Goal: Information Seeking & Learning: Check status

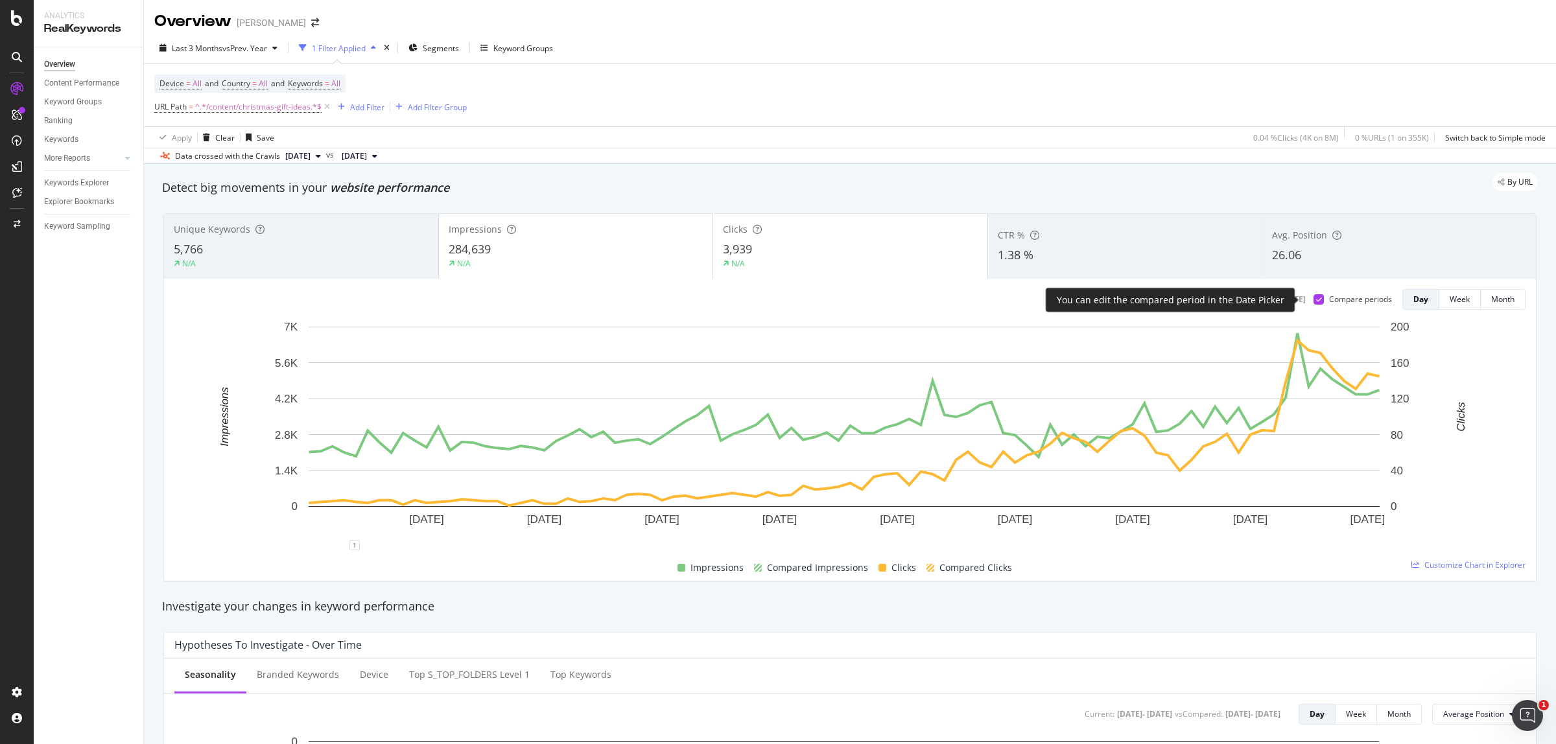
click at [1314, 303] on div at bounding box center [1319, 299] width 10 height 10
click at [1314, 300] on div at bounding box center [1319, 299] width 10 height 10
click at [1316, 300] on icon at bounding box center [1319, 299] width 6 height 6
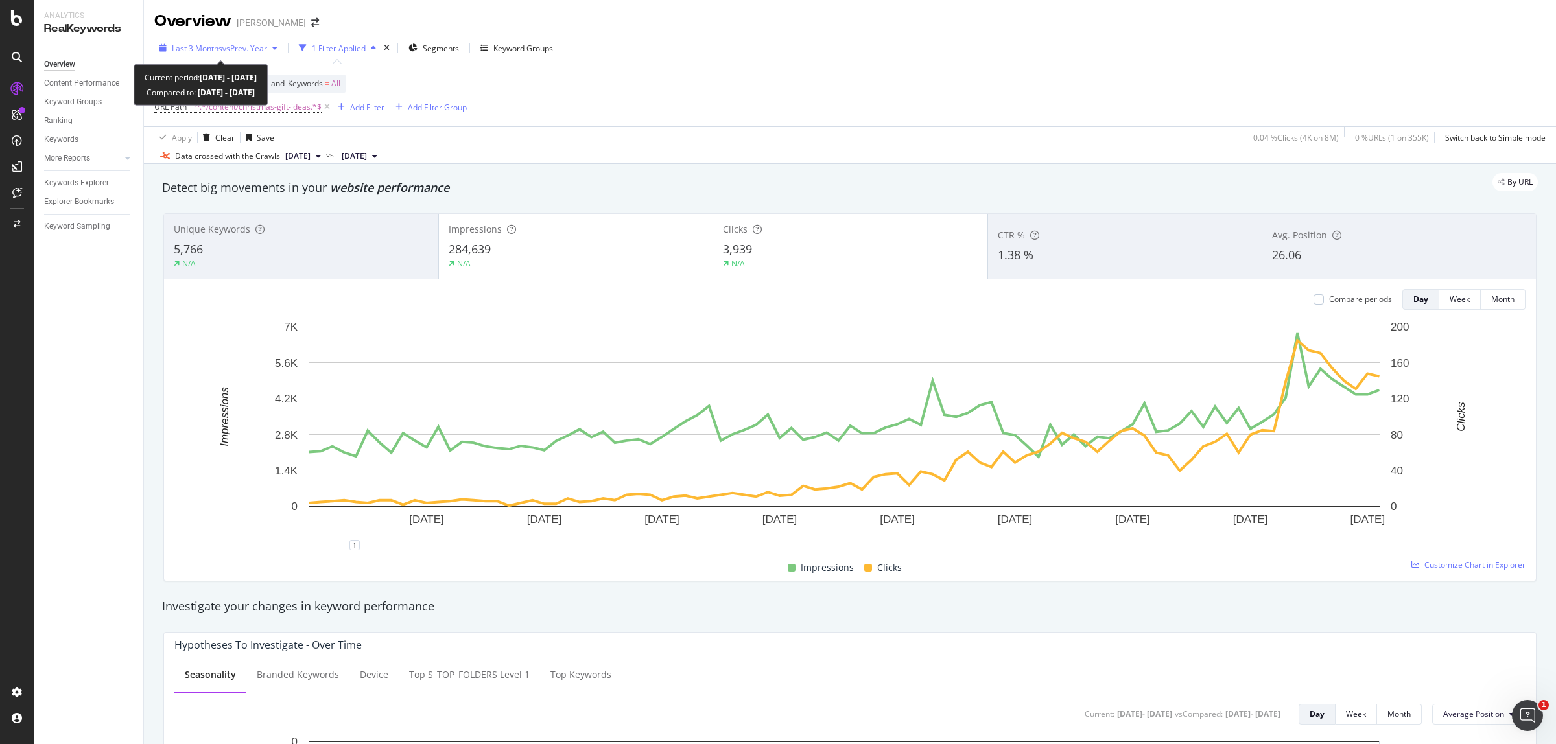
click at [229, 47] on span "vs Prev. Year" at bounding box center [244, 48] width 45 height 11
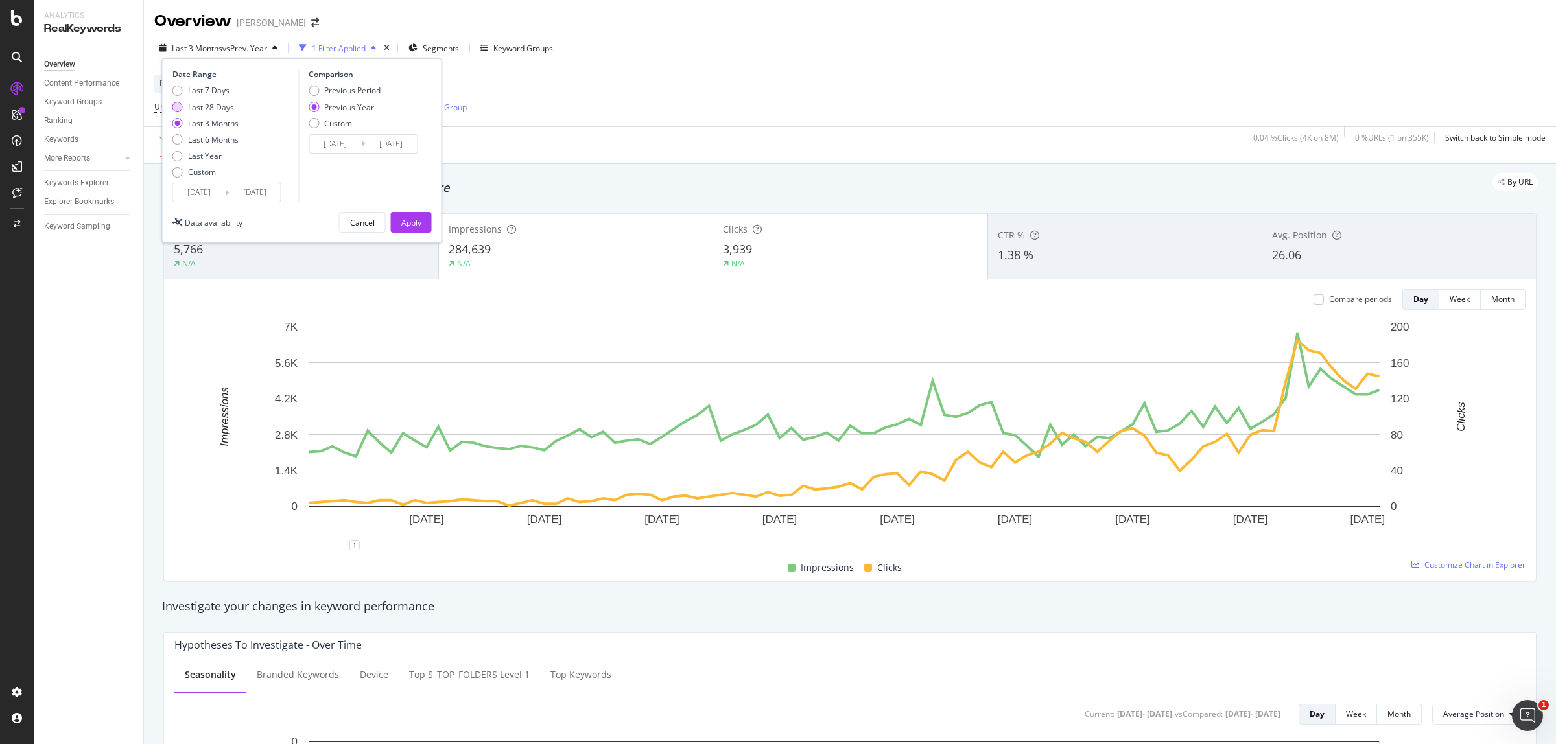
click at [180, 109] on div "Last 28 Days" at bounding box center [177, 107] width 10 height 10
type input "[DATE]"
click at [176, 175] on div "Custom" at bounding box center [177, 172] width 10 height 10
click at [202, 192] on input "[DATE]" at bounding box center [199, 193] width 52 height 18
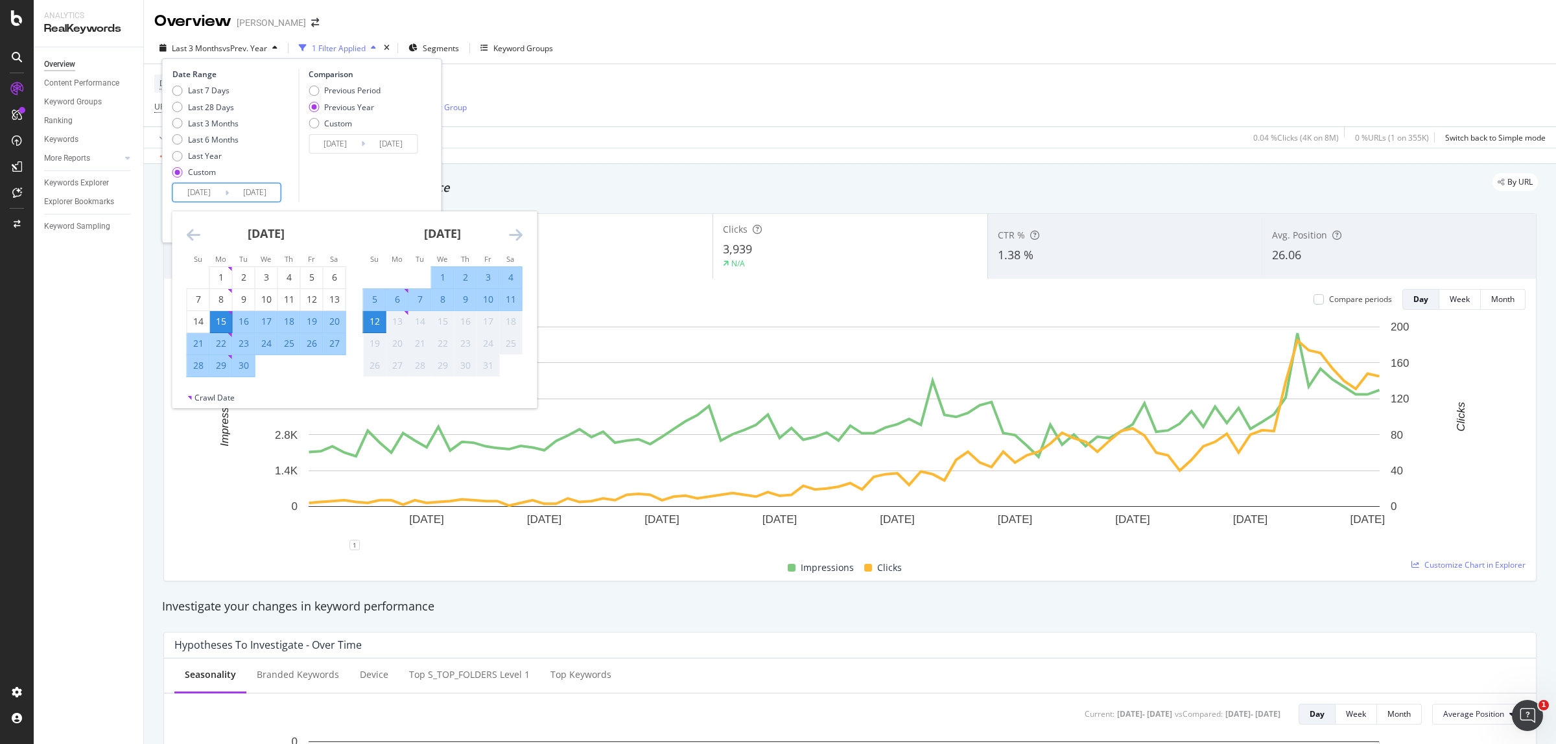
click at [193, 234] on icon "Move backward to switch to the previous month." at bounding box center [194, 235] width 14 height 16
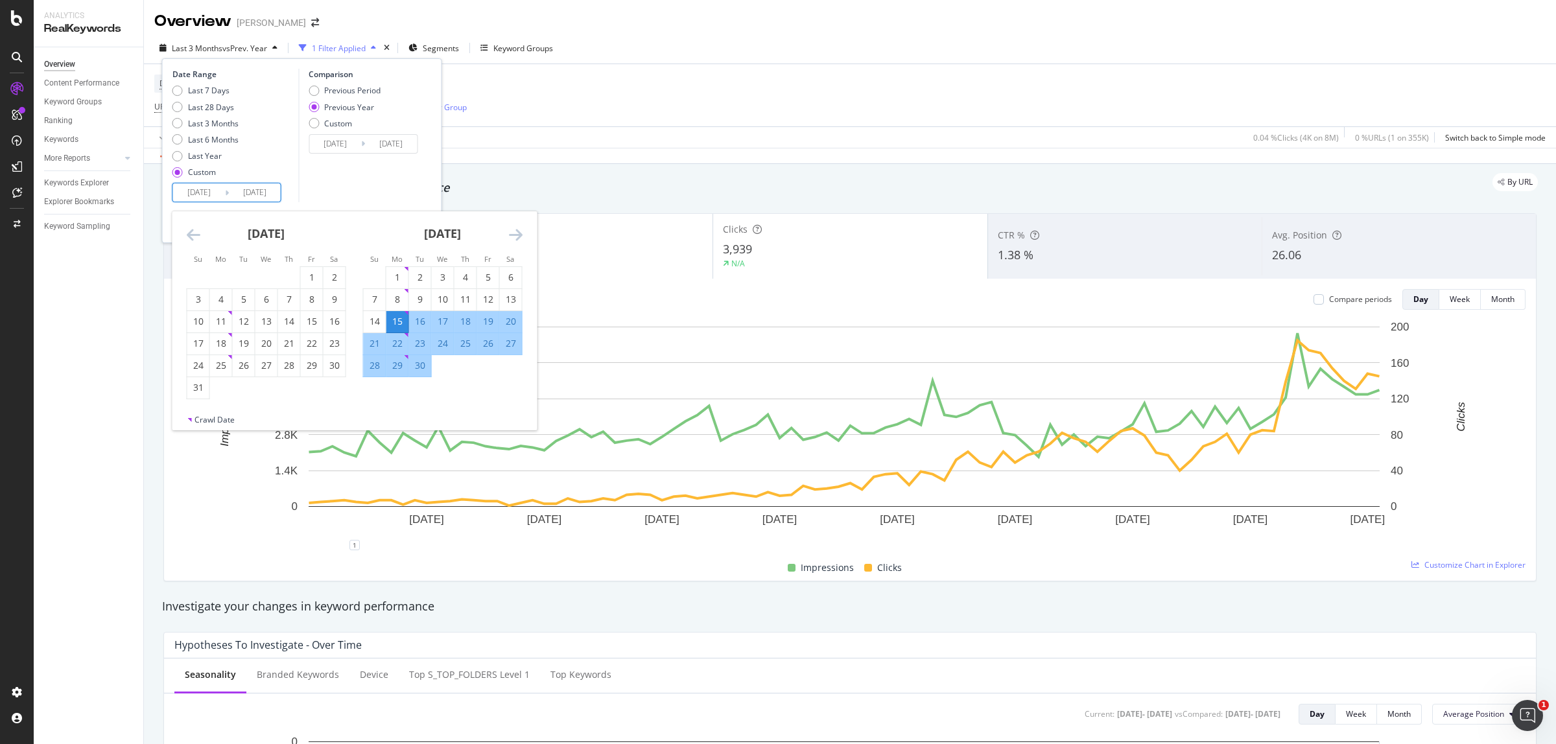
click at [193, 234] on icon "Move backward to switch to the previous month." at bounding box center [194, 235] width 14 height 16
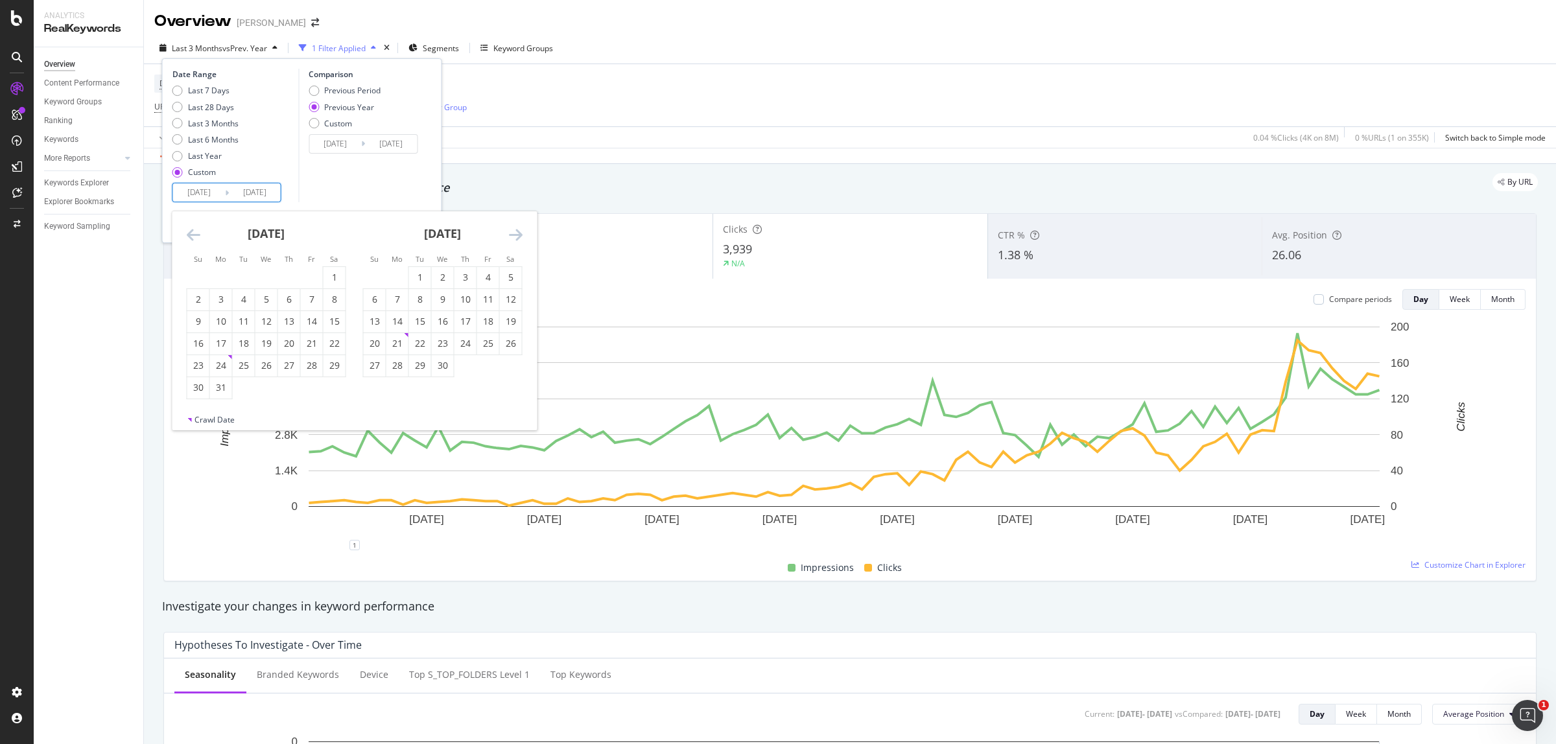
click at [193, 234] on icon "Move backward to switch to the previous month." at bounding box center [194, 235] width 14 height 16
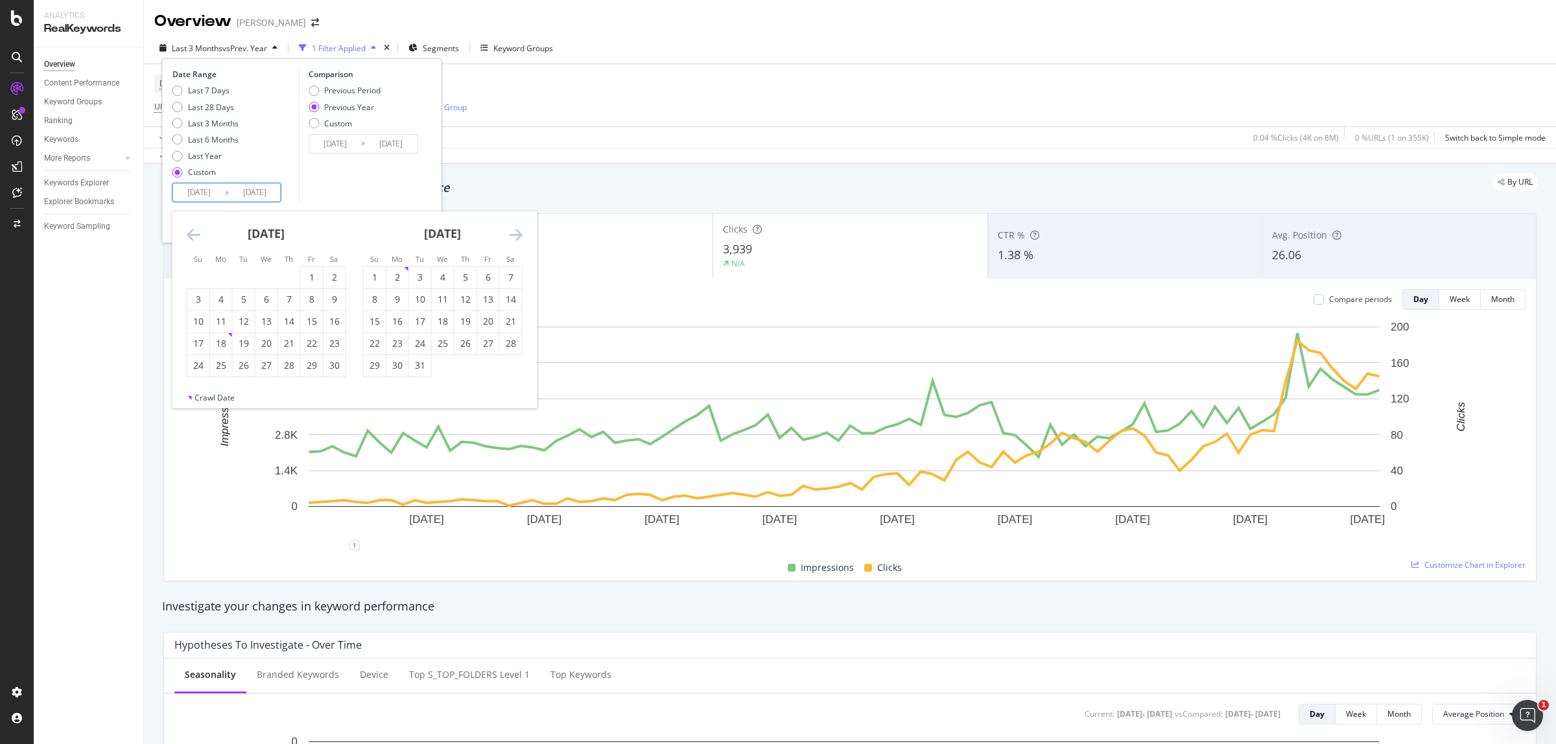
click at [193, 234] on icon "Move backward to switch to the previous month." at bounding box center [194, 235] width 14 height 16
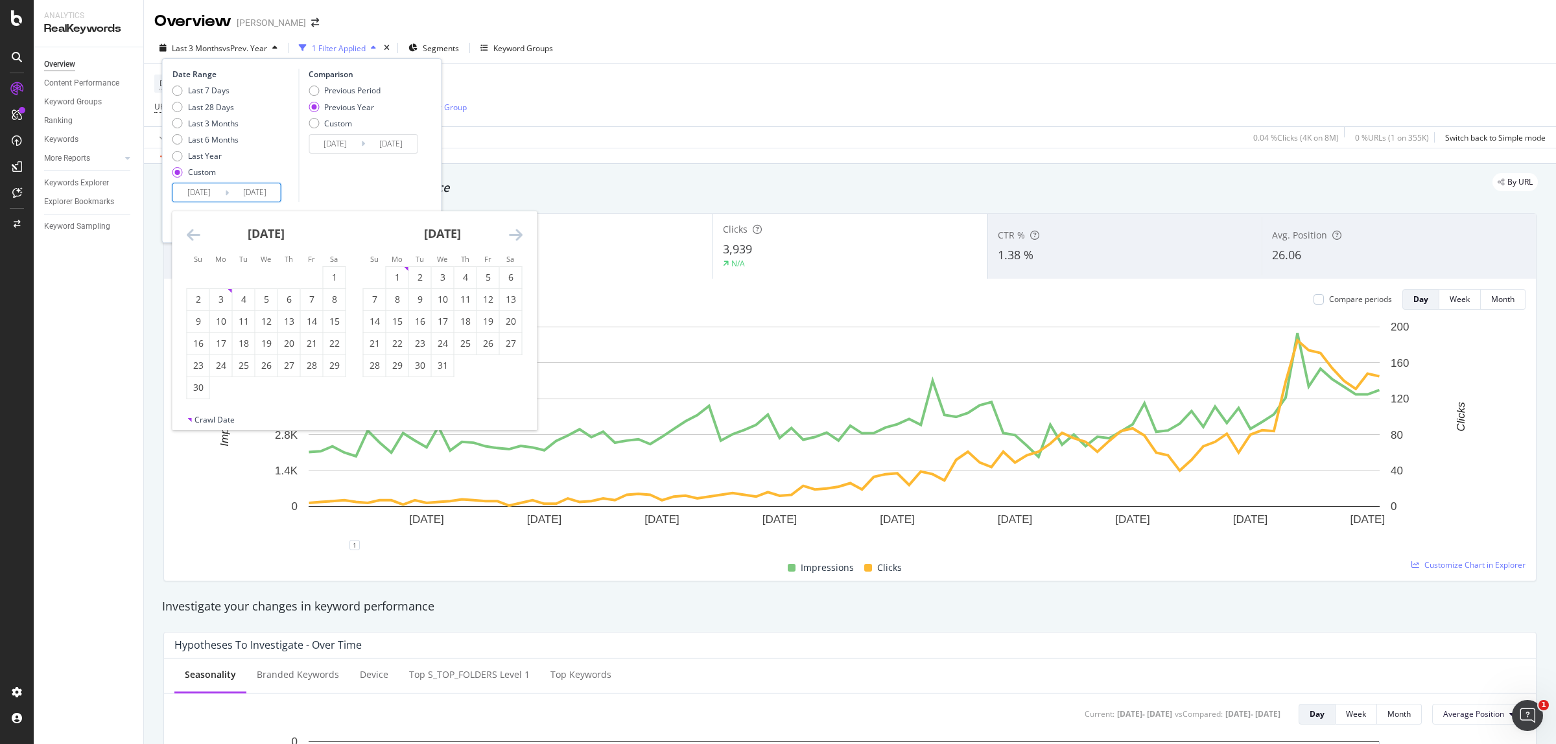
click at [193, 234] on icon "Move backward to switch to the previous month." at bounding box center [194, 235] width 14 height 16
click at [220, 276] on div "1" at bounding box center [221, 277] width 22 height 13
type input "[DATE]"
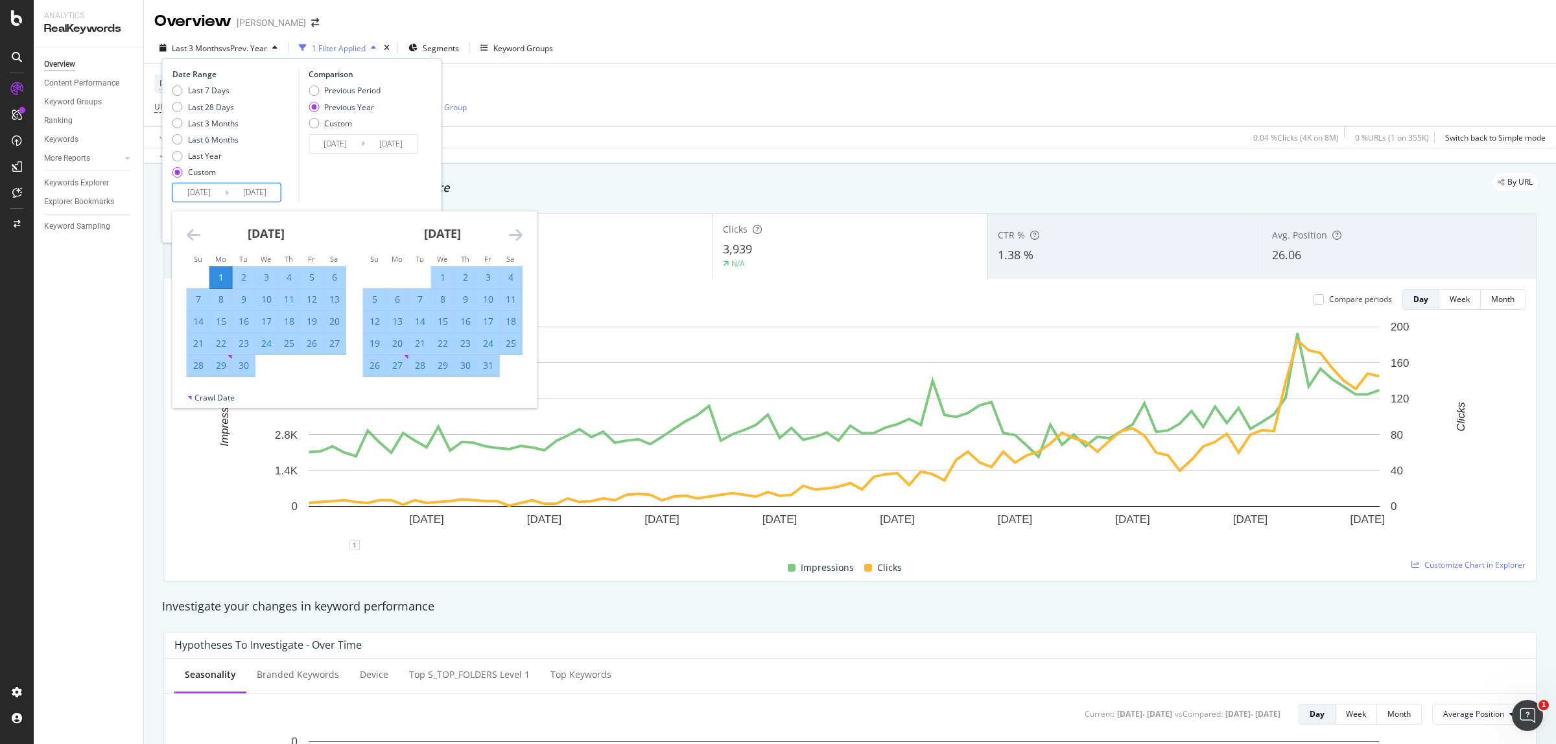
click at [363, 176] on div "Comparison Previous Period Previous Year Custom [DATE] Navigate forward to inte…" at bounding box center [359, 136] width 123 height 134
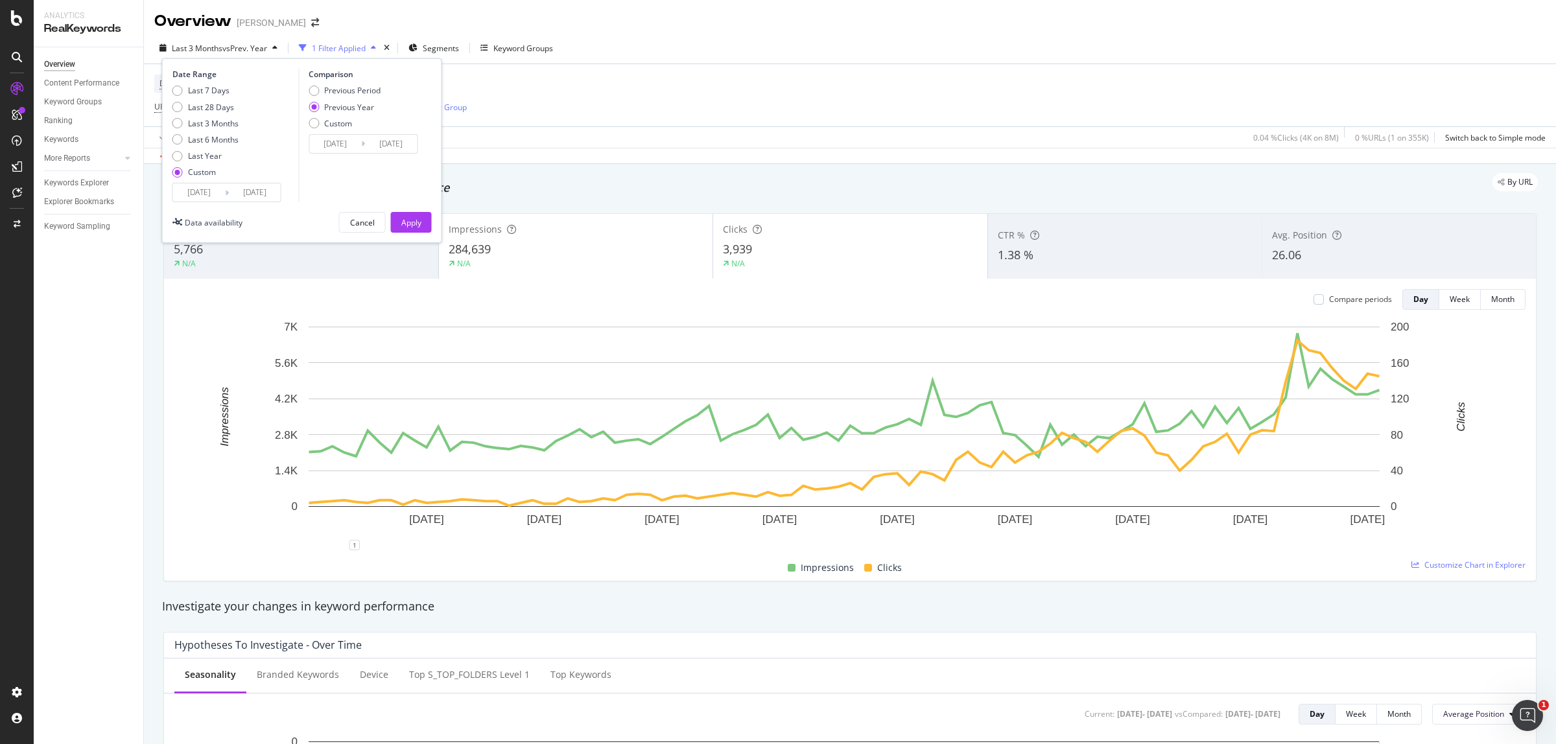
click at [195, 195] on input "[DATE]" at bounding box center [199, 193] width 52 height 18
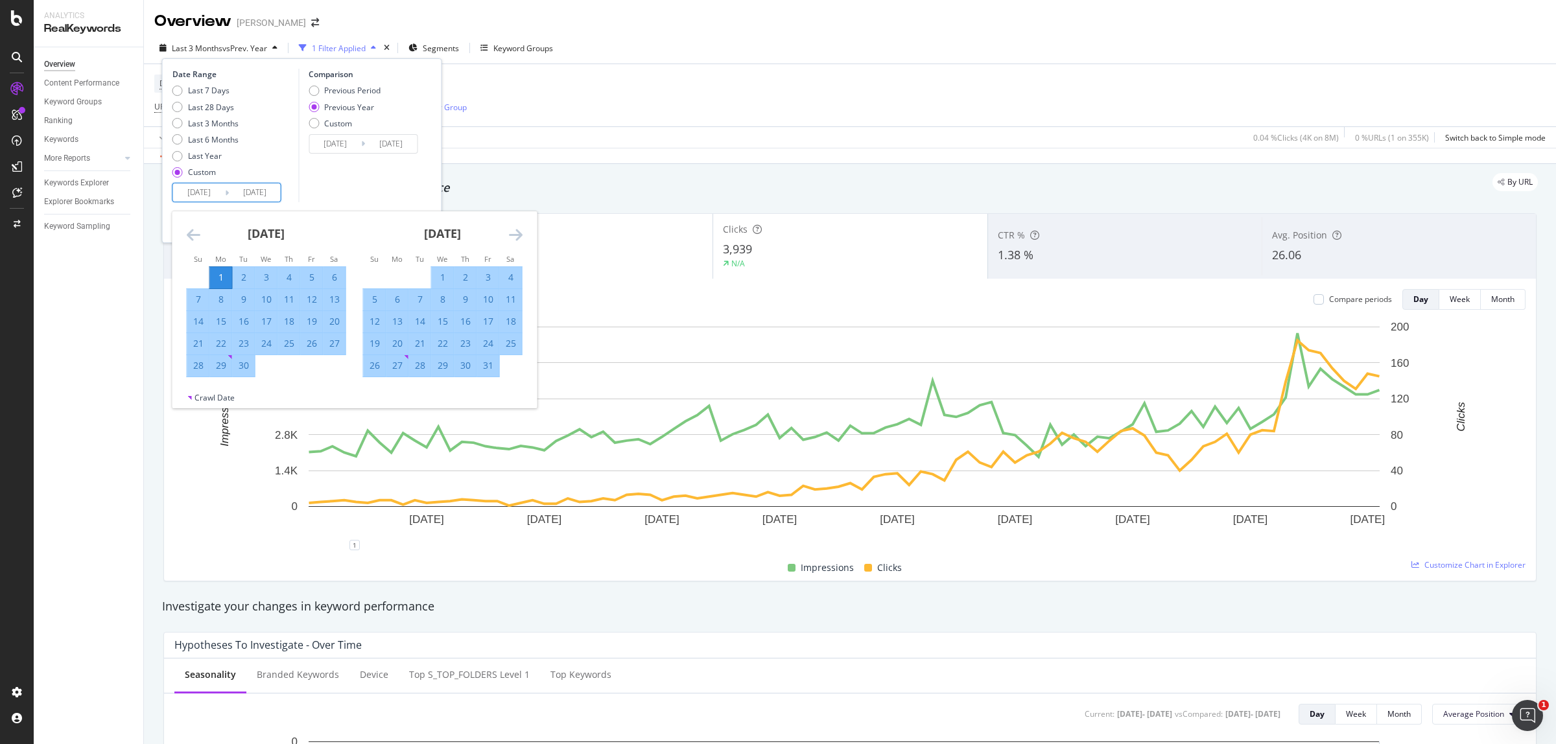
click at [193, 237] on icon "Move backward to switch to the previous month." at bounding box center [194, 235] width 14 height 16
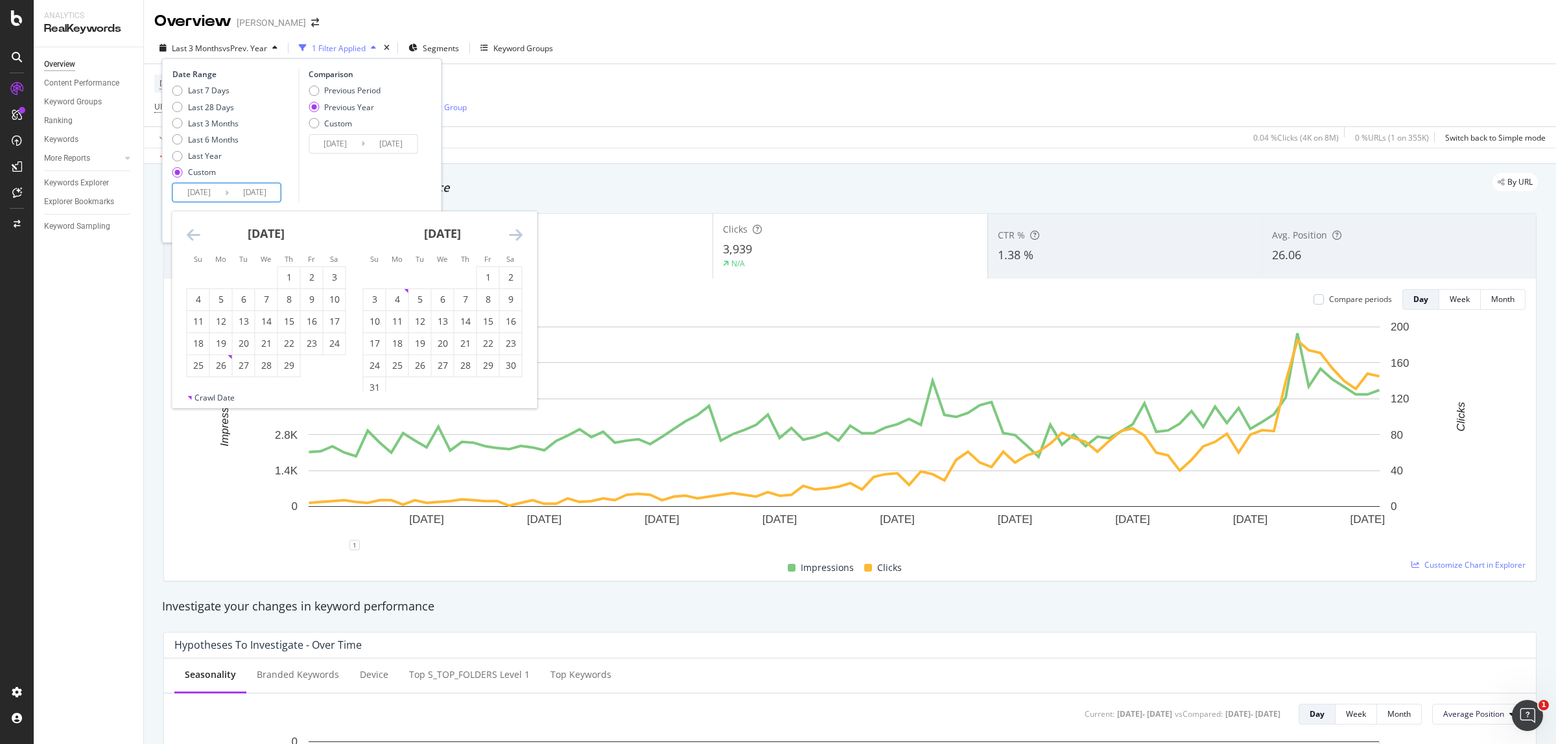
click at [193, 237] on icon "Move backward to switch to the previous month." at bounding box center [194, 235] width 14 height 16
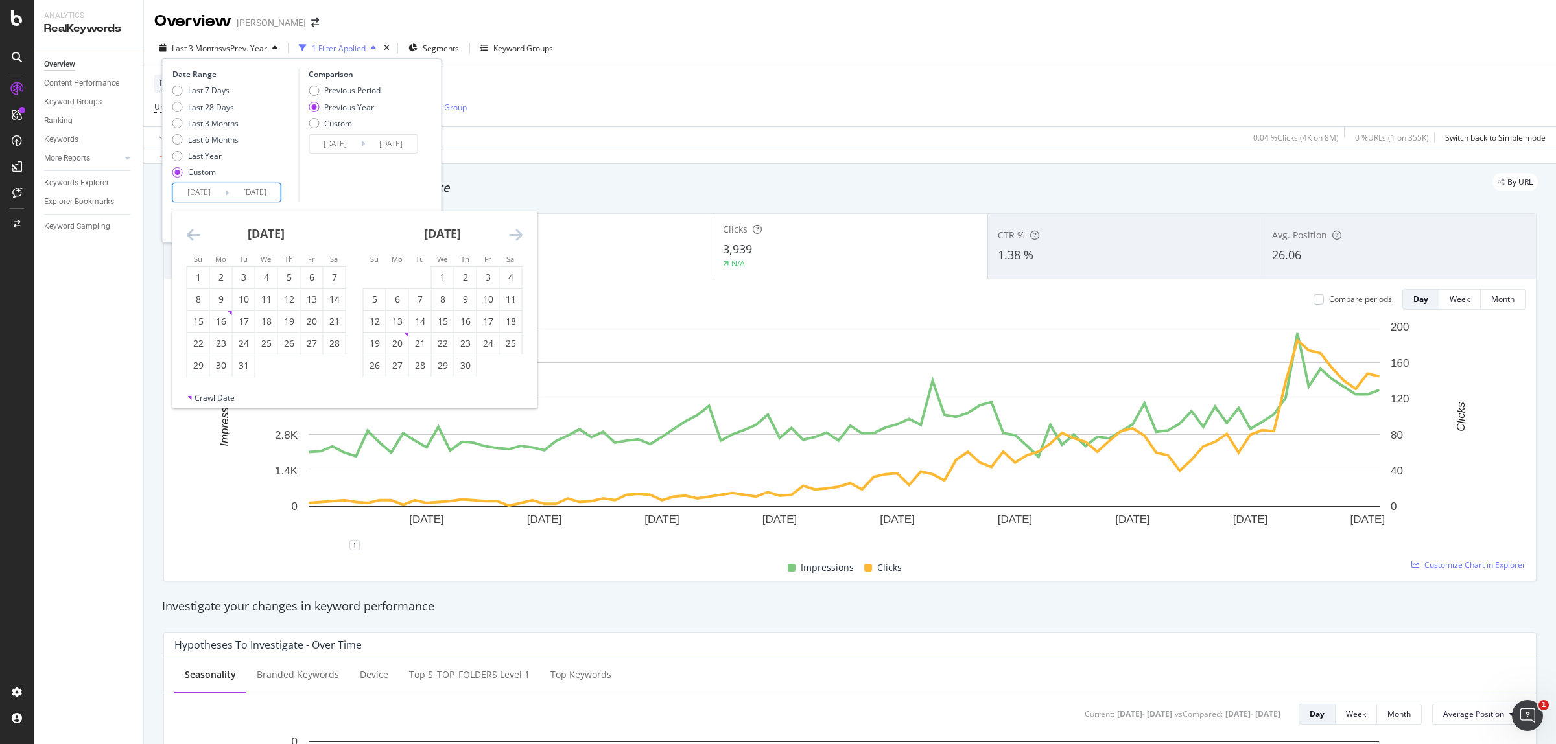
click at [193, 237] on icon "Move backward to switch to the previous month." at bounding box center [194, 235] width 14 height 16
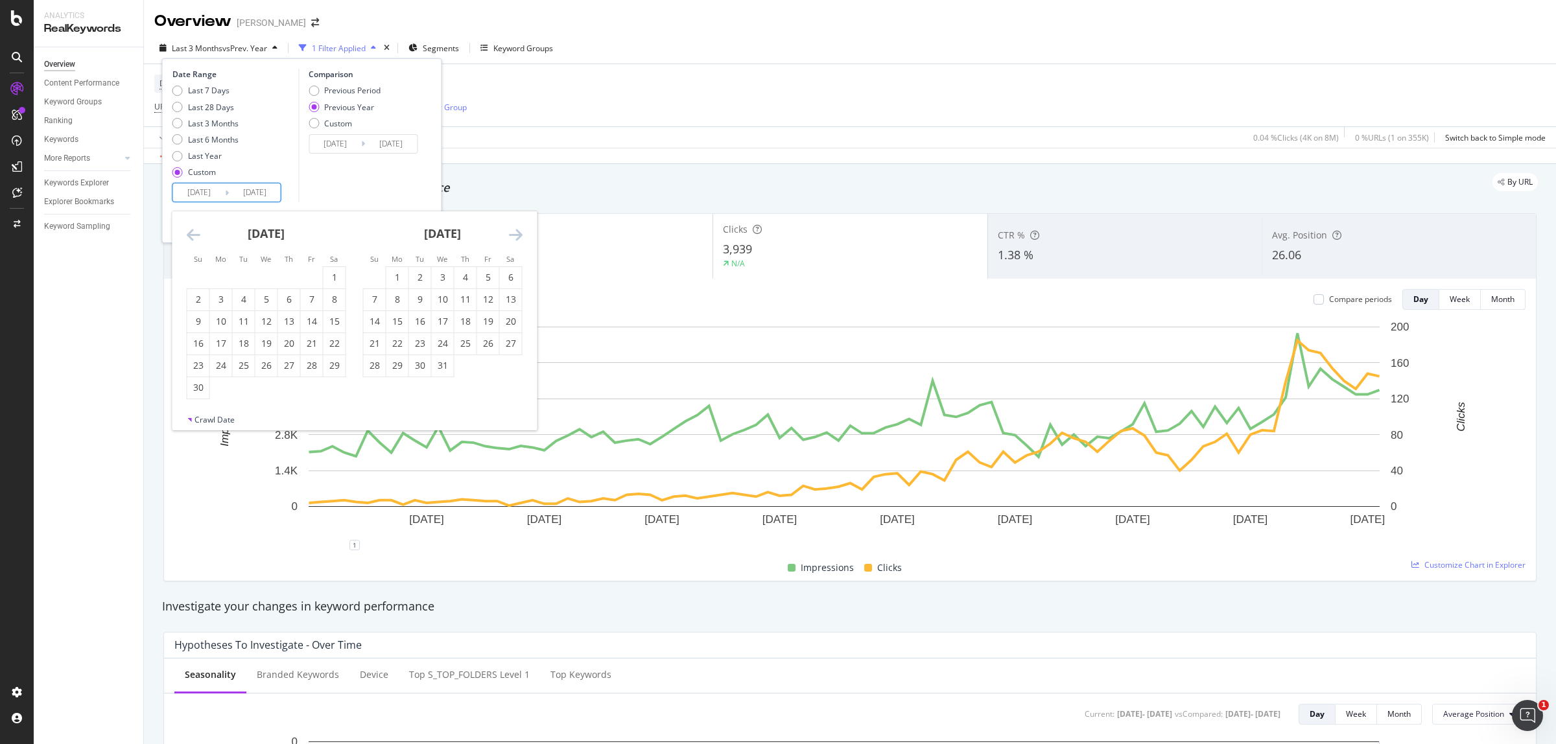
click at [193, 237] on icon "Move backward to switch to the previous month." at bounding box center [194, 235] width 14 height 16
click at [264, 271] on div "1" at bounding box center [266, 277] width 22 height 13
type input "[DATE]"
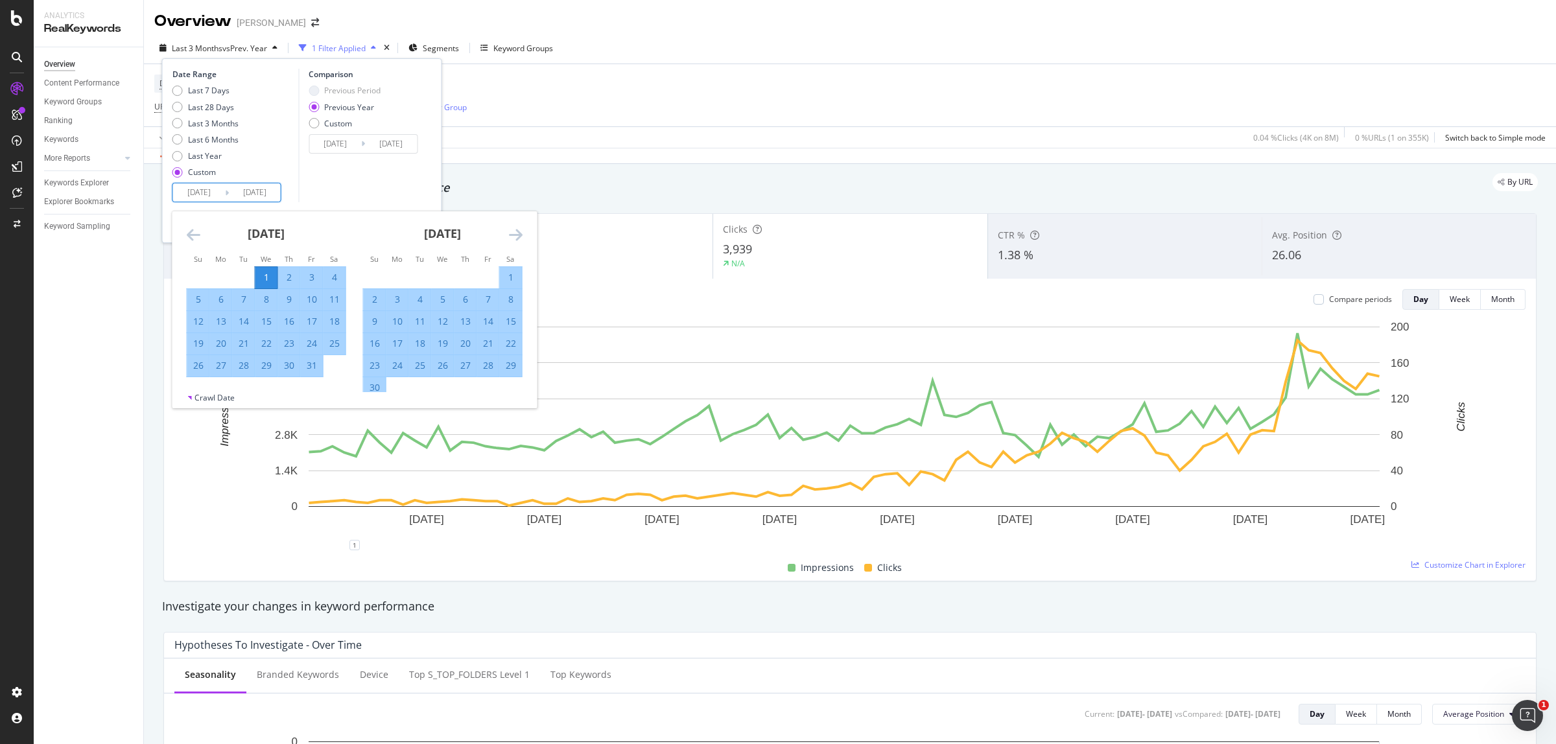
click at [188, 196] on input "[DATE]" at bounding box center [199, 193] width 52 height 18
click at [189, 231] on icon "Move backward to switch to the previous month." at bounding box center [194, 235] width 14 height 16
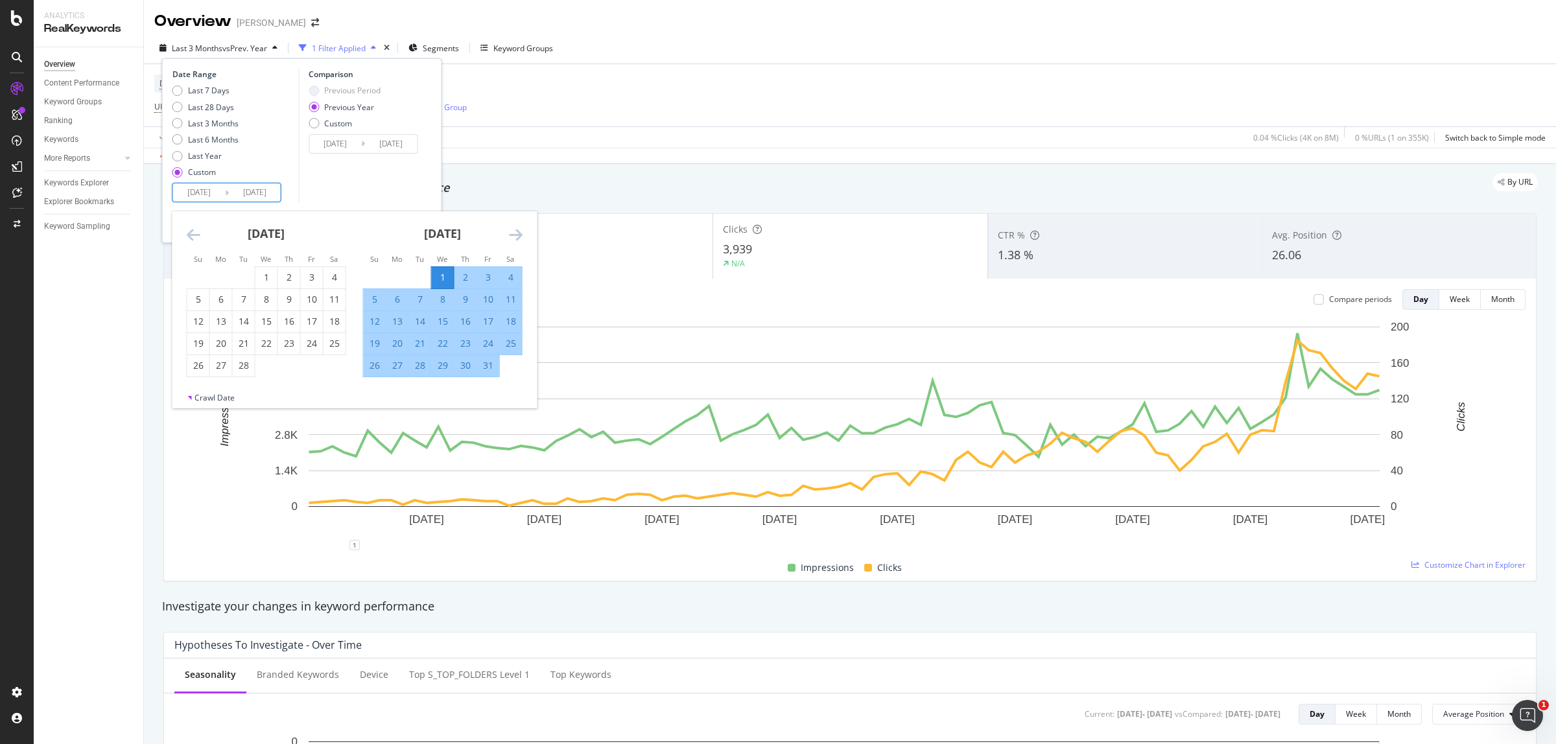
click at [195, 231] on icon "Move backward to switch to the previous month." at bounding box center [194, 235] width 14 height 16
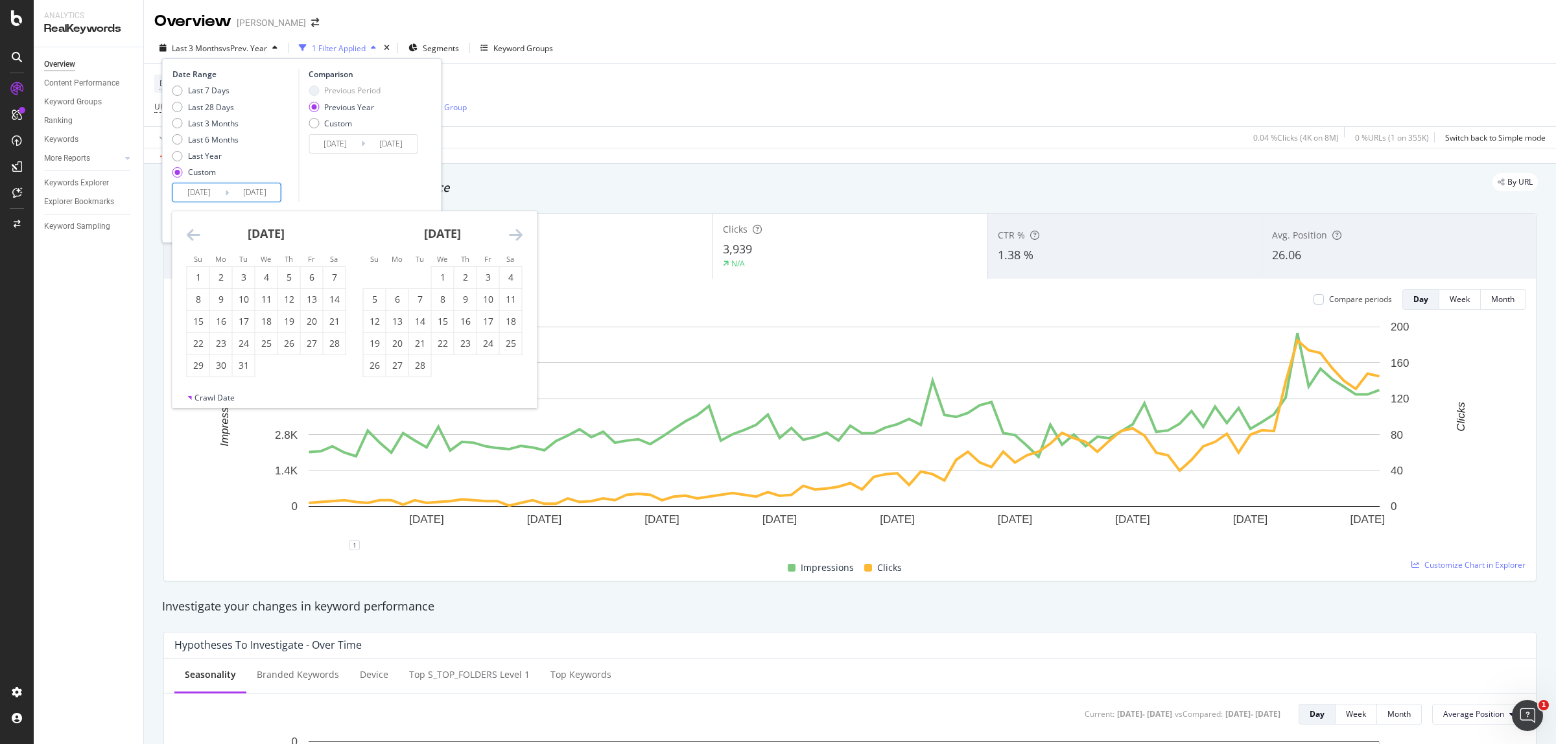
click at [196, 231] on icon "Move backward to switch to the previous month." at bounding box center [194, 235] width 14 height 16
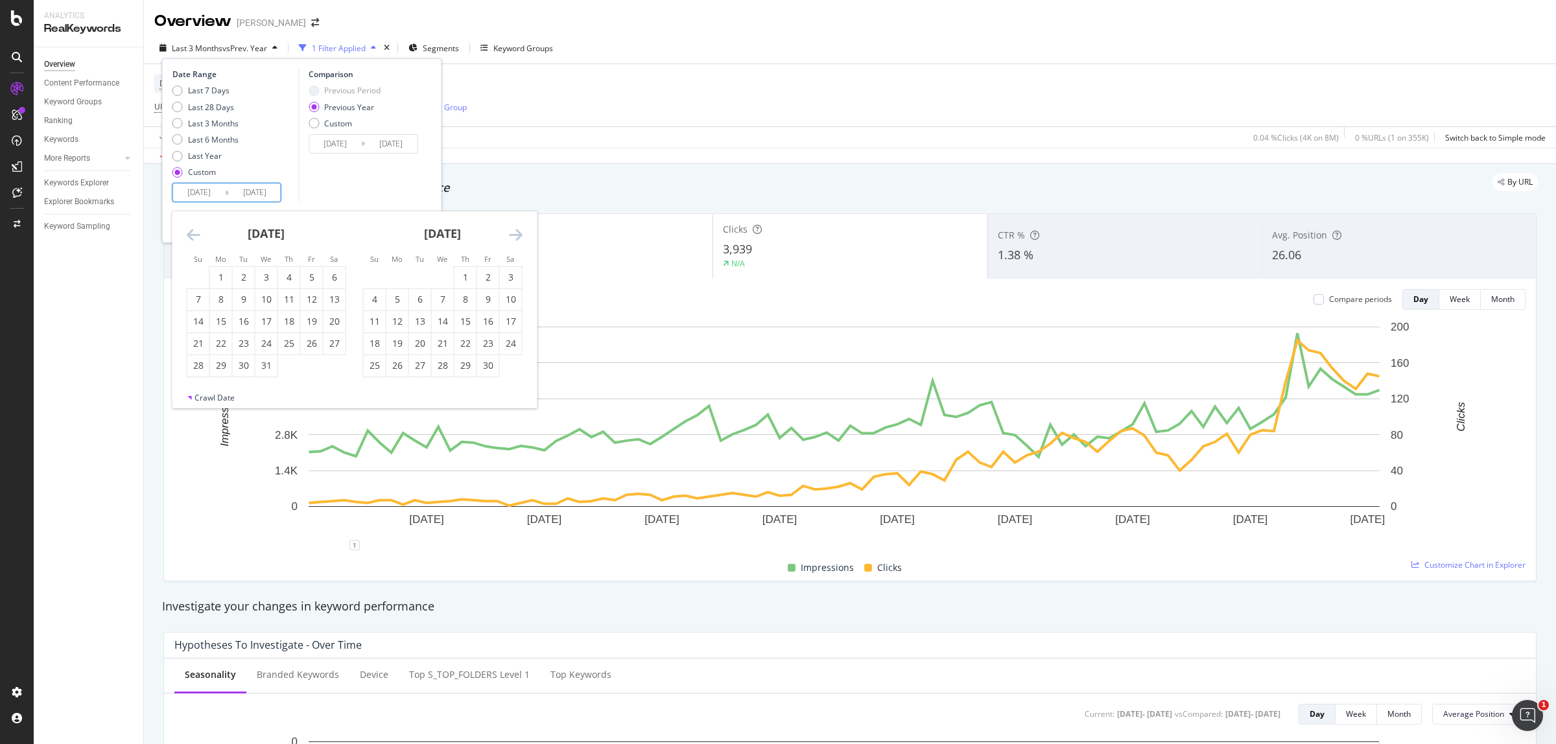
click at [196, 231] on icon "Move backward to switch to the previous month." at bounding box center [194, 235] width 14 height 16
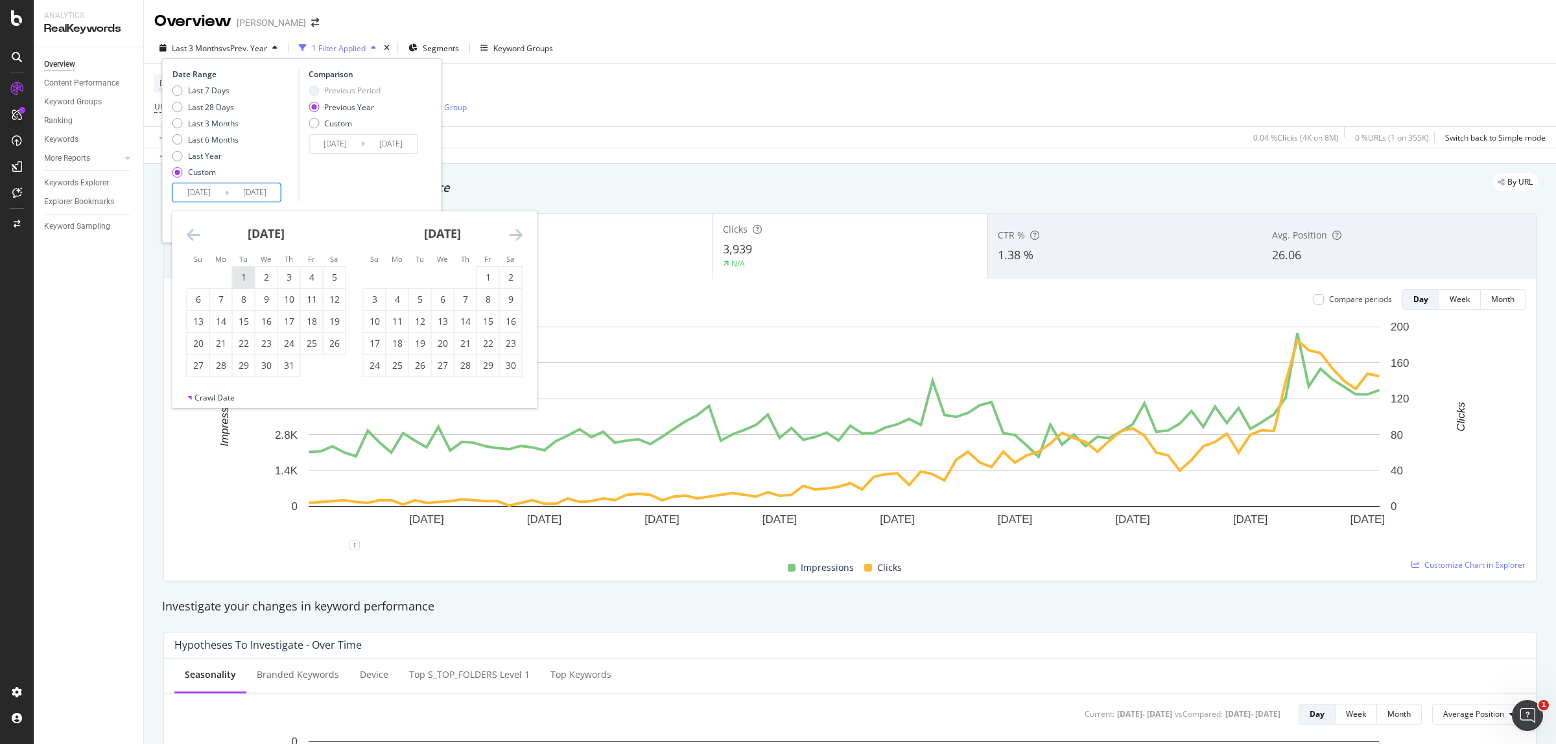
click at [240, 270] on div "1" at bounding box center [244, 277] width 22 height 21
type input "[DATE]"
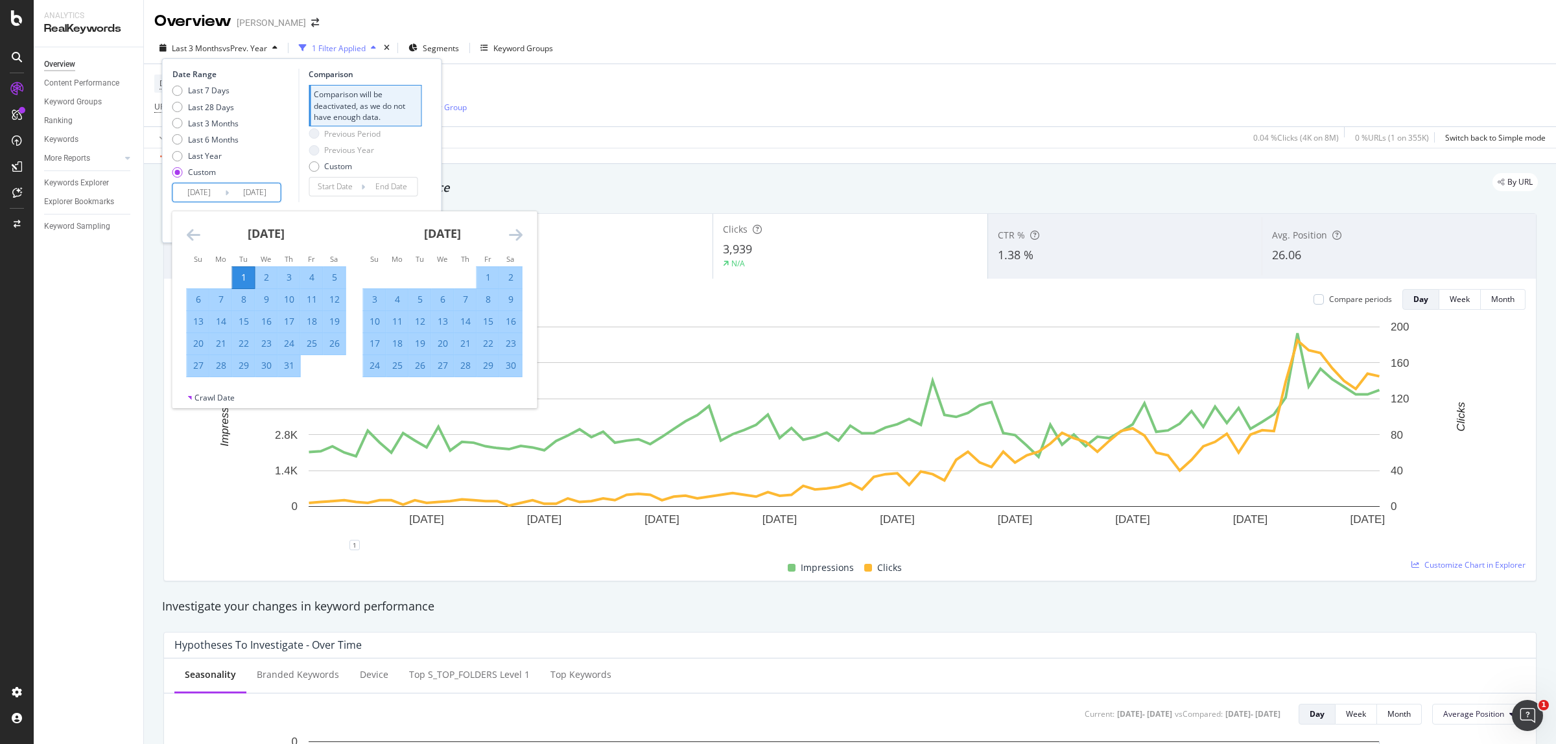
click at [267, 130] on div "Last 7 Days Last 28 Days Last 3 Months Last 6 Months Last Year Custom" at bounding box center [233, 134] width 123 height 98
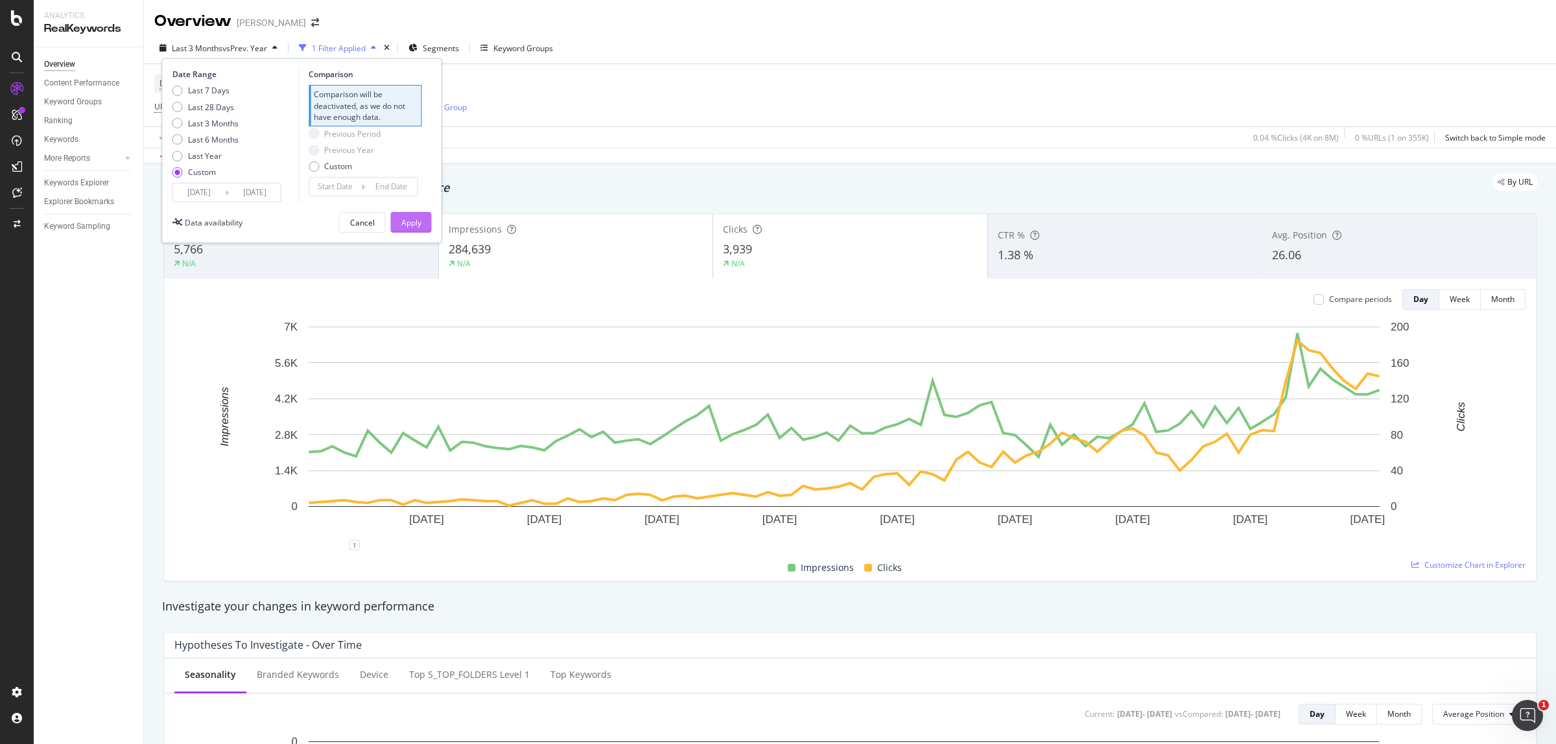
click at [418, 219] on div "Apply" at bounding box center [411, 222] width 20 height 11
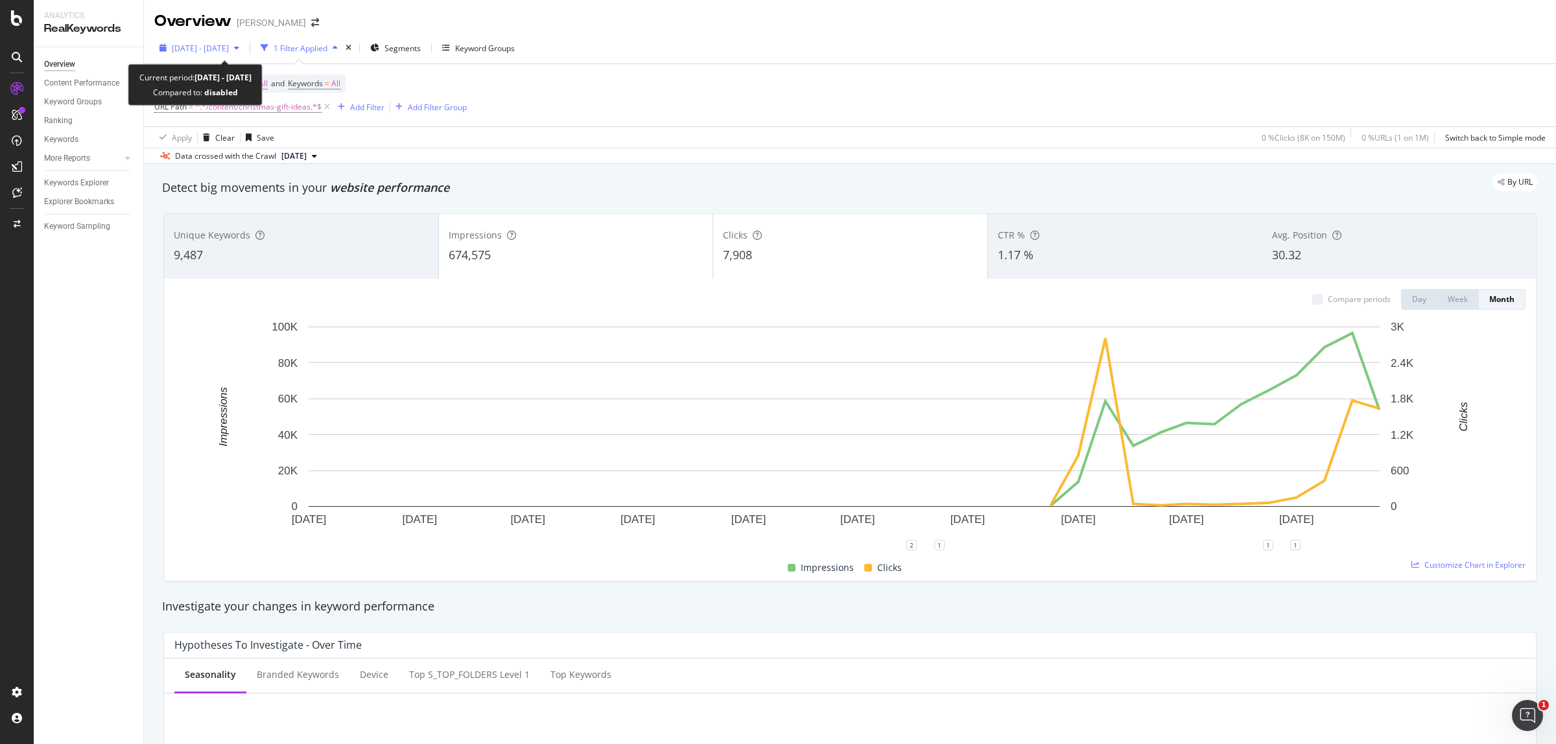
click at [229, 43] on span "[DATE] - [DATE]" at bounding box center [200, 48] width 57 height 11
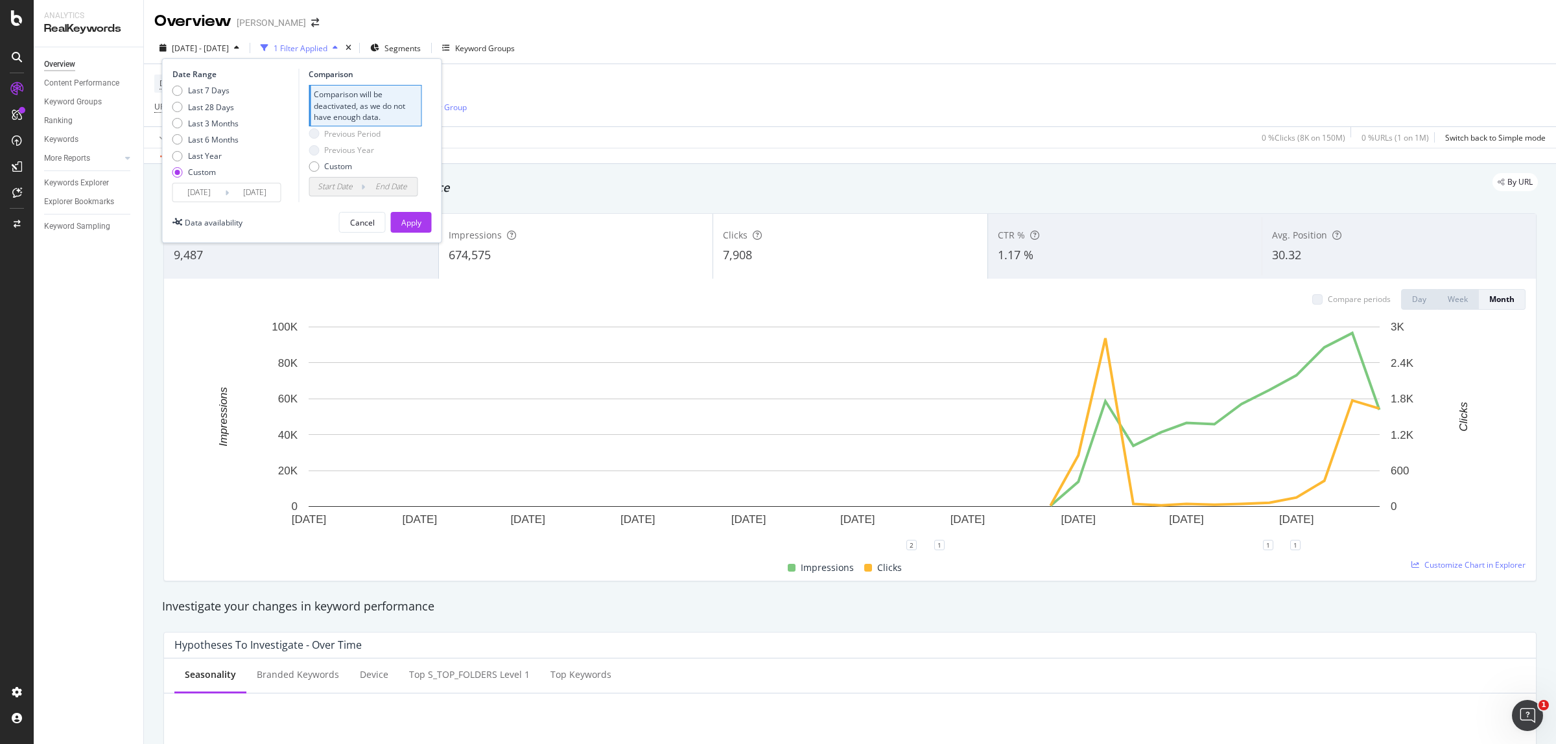
click at [171, 124] on div "Date Range Last 7 Days Last 28 Days Last 3 Months Last 6 Months Last Year Custo…" at bounding box center [302, 150] width 280 height 185
click at [183, 122] on div "Last 3 Months" at bounding box center [205, 123] width 66 height 11
type input "[DATE]"
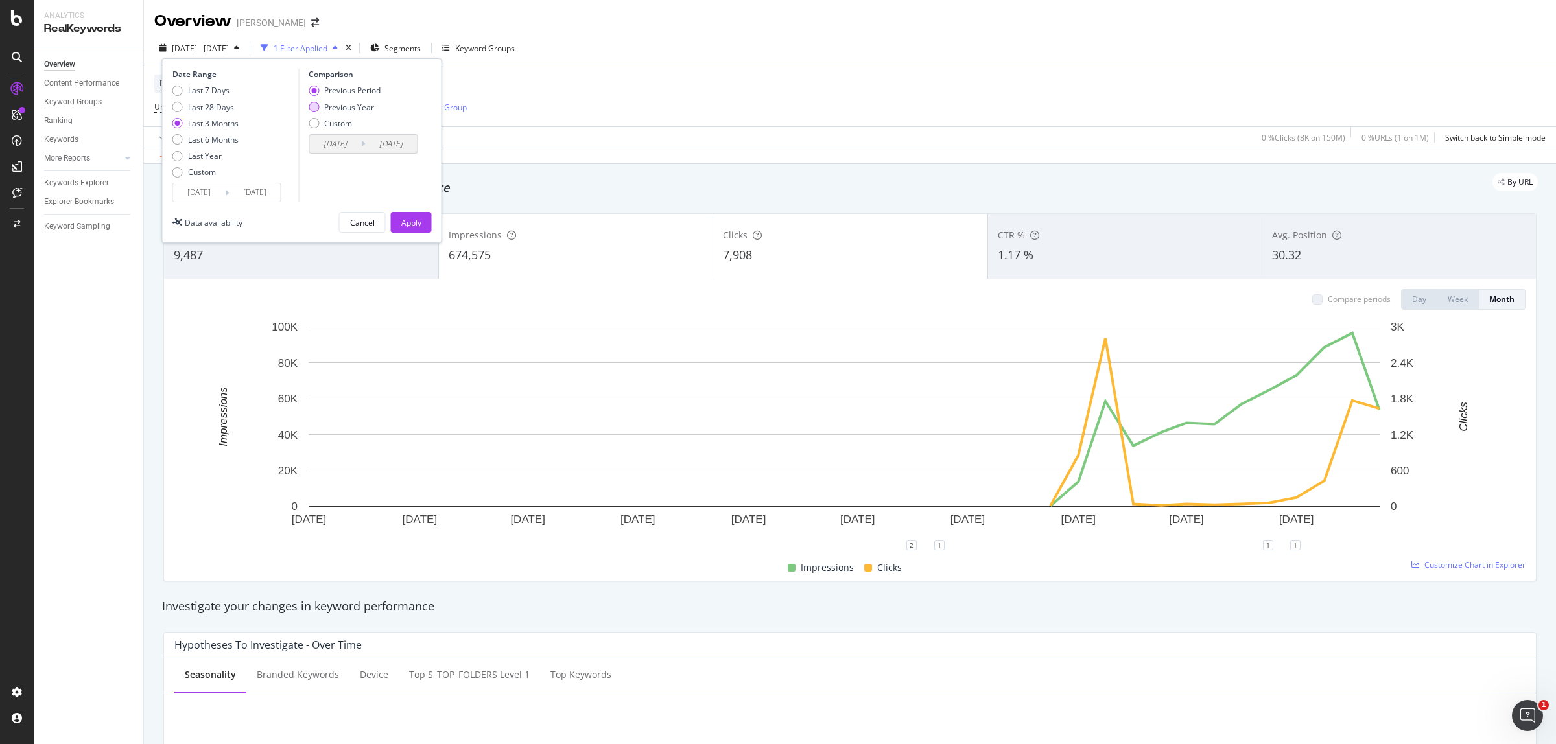
click at [316, 107] on div "Previous Year" at bounding box center [314, 107] width 10 height 10
type input "[DATE]"
click at [412, 230] on div "Apply" at bounding box center [411, 222] width 20 height 19
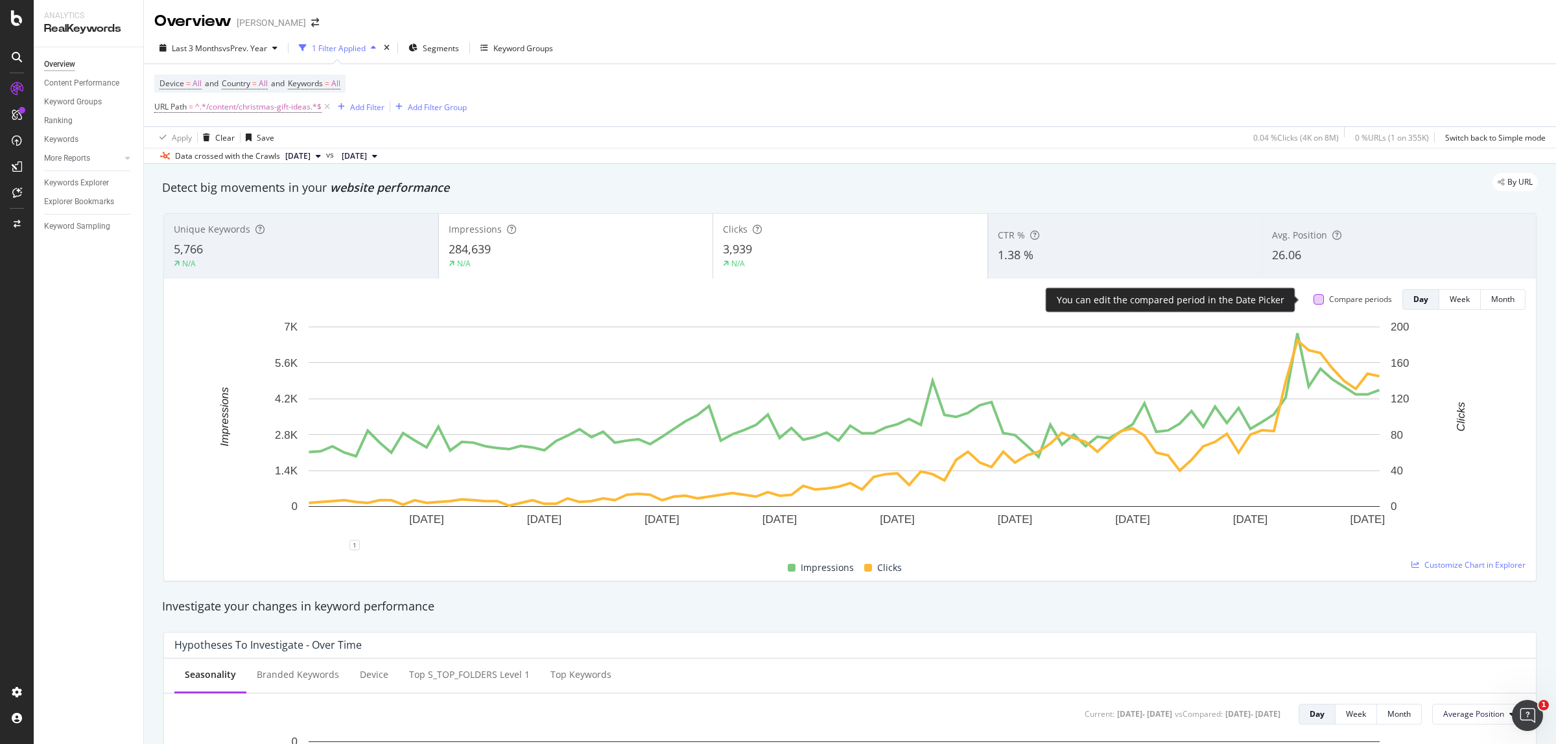
click at [1314, 303] on div at bounding box center [1319, 299] width 10 height 10
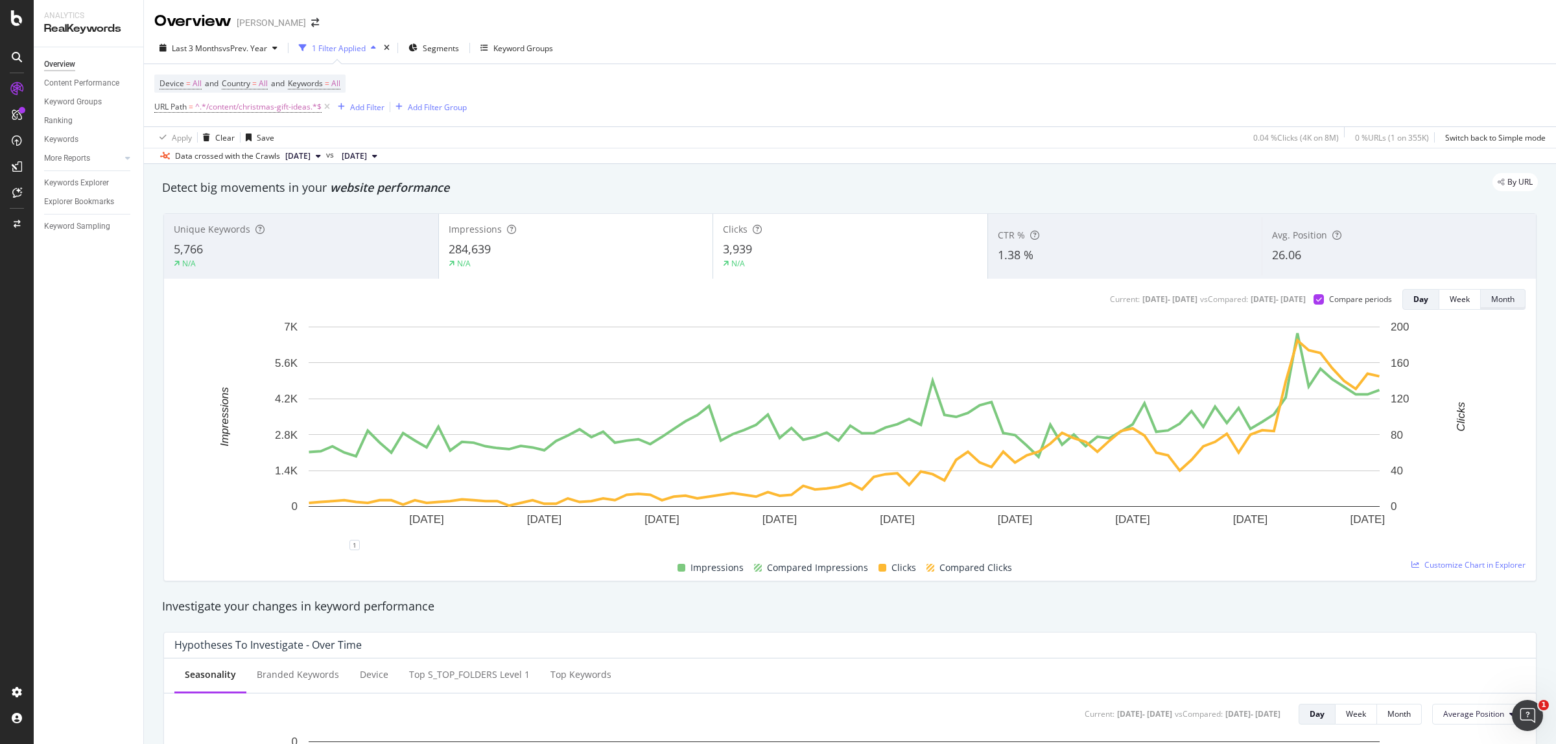
click at [1498, 306] on div "Month" at bounding box center [1502, 299] width 23 height 18
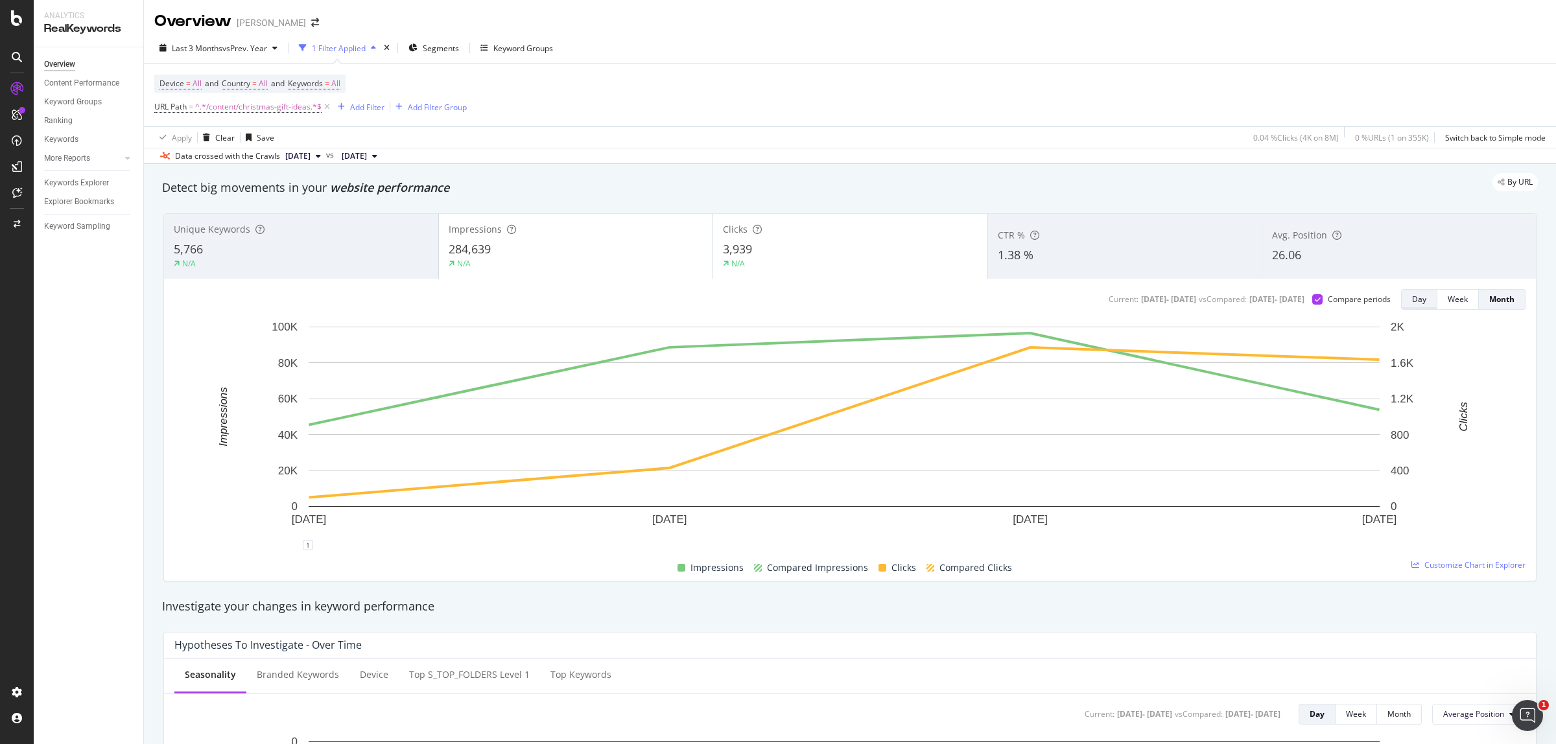
click at [1414, 306] on button "Day" at bounding box center [1419, 299] width 36 height 21
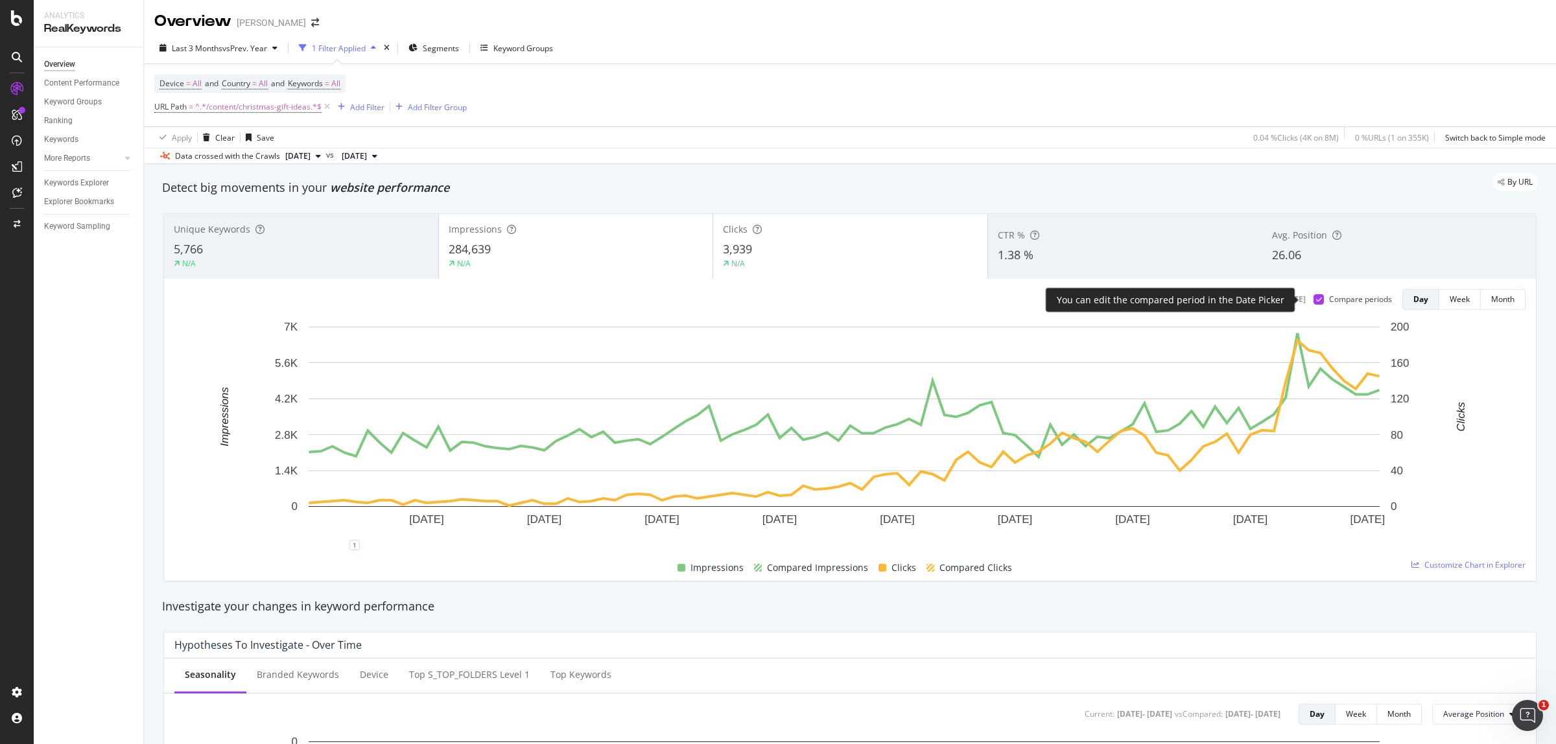
click at [1316, 300] on icon at bounding box center [1319, 299] width 6 height 6
click at [1314, 300] on div at bounding box center [1319, 299] width 10 height 10
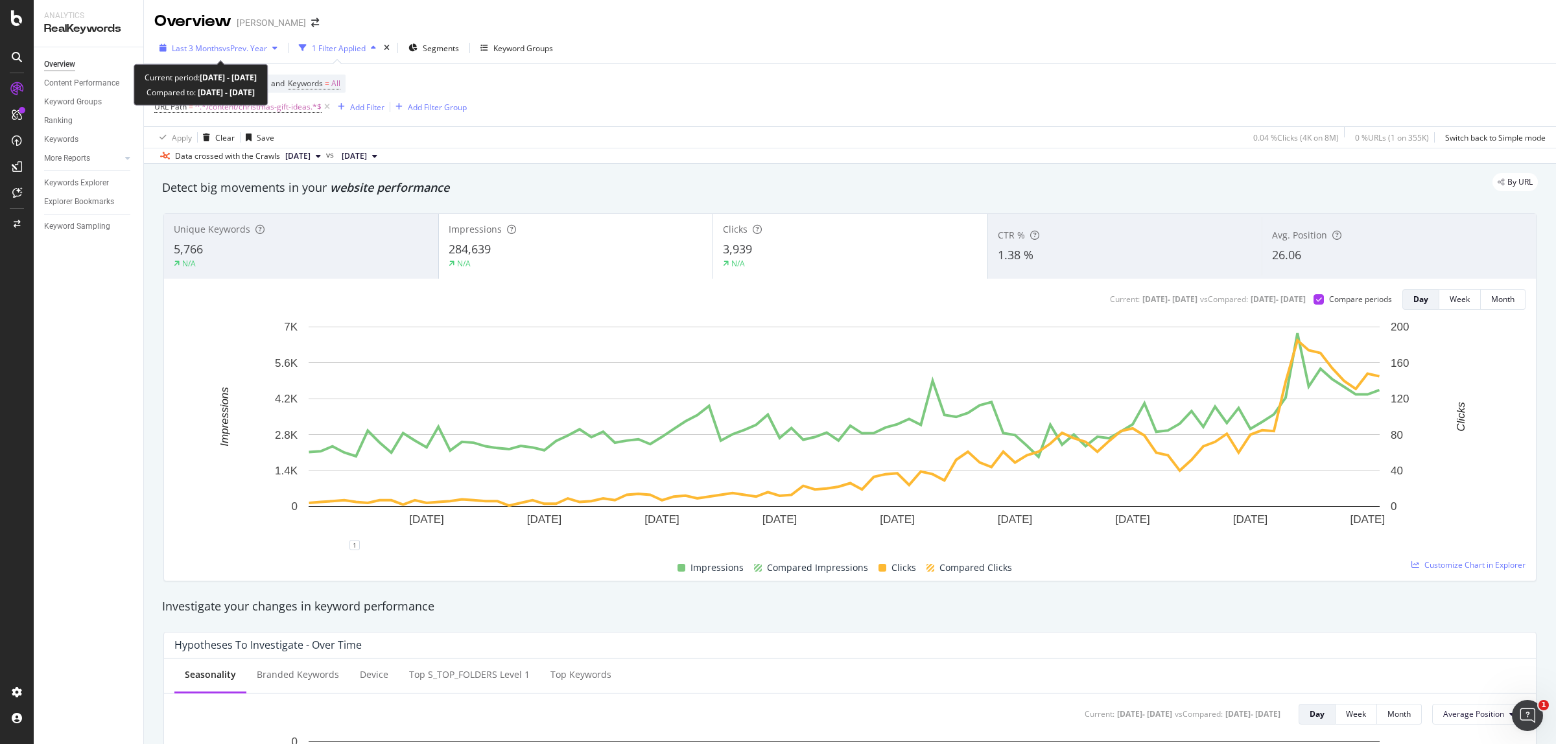
click at [235, 47] on span "vs Prev. Year" at bounding box center [244, 48] width 45 height 11
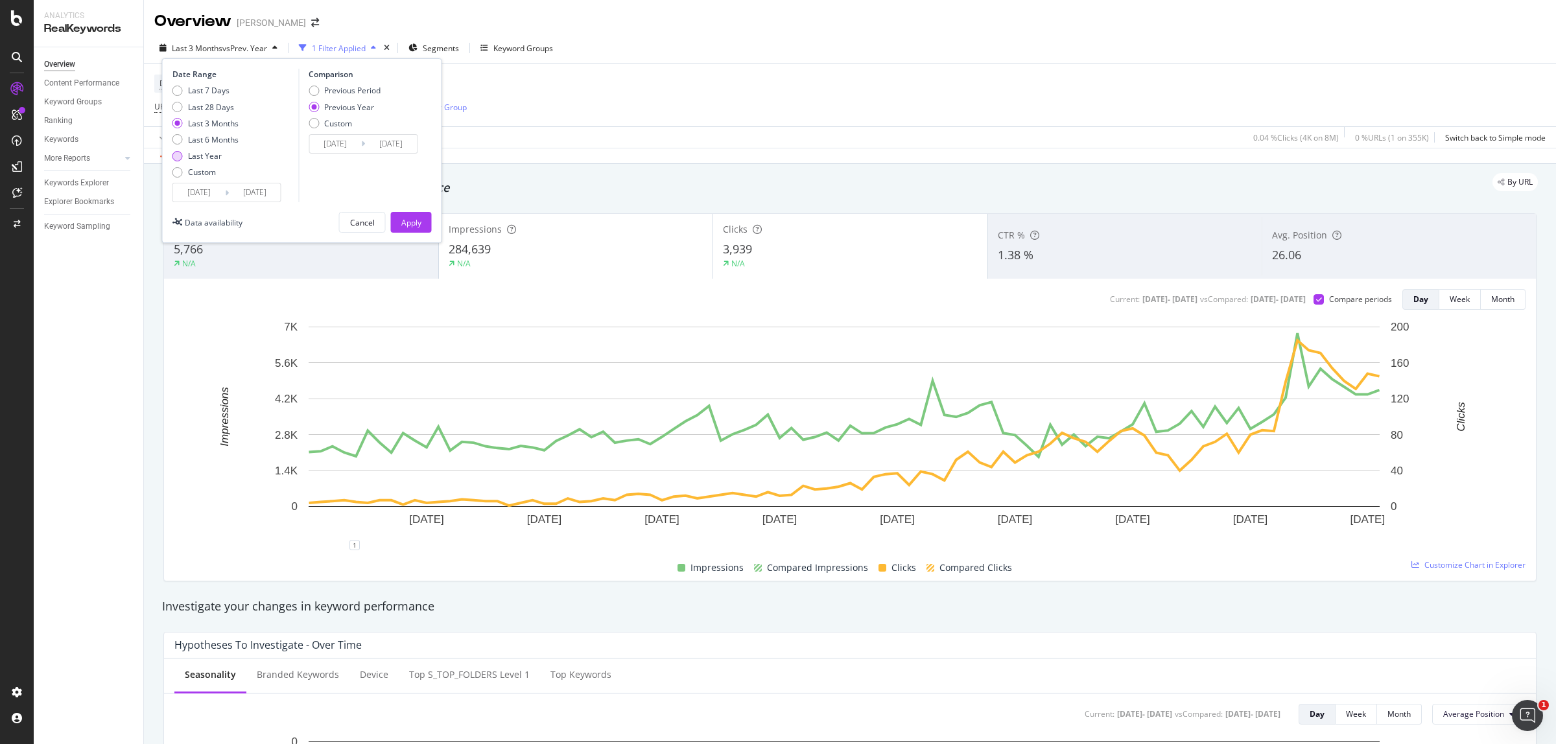
click at [180, 160] on div "Last Year" at bounding box center [177, 156] width 10 height 10
type input "[DATE]"
click at [425, 220] on button "Apply" at bounding box center [411, 222] width 41 height 21
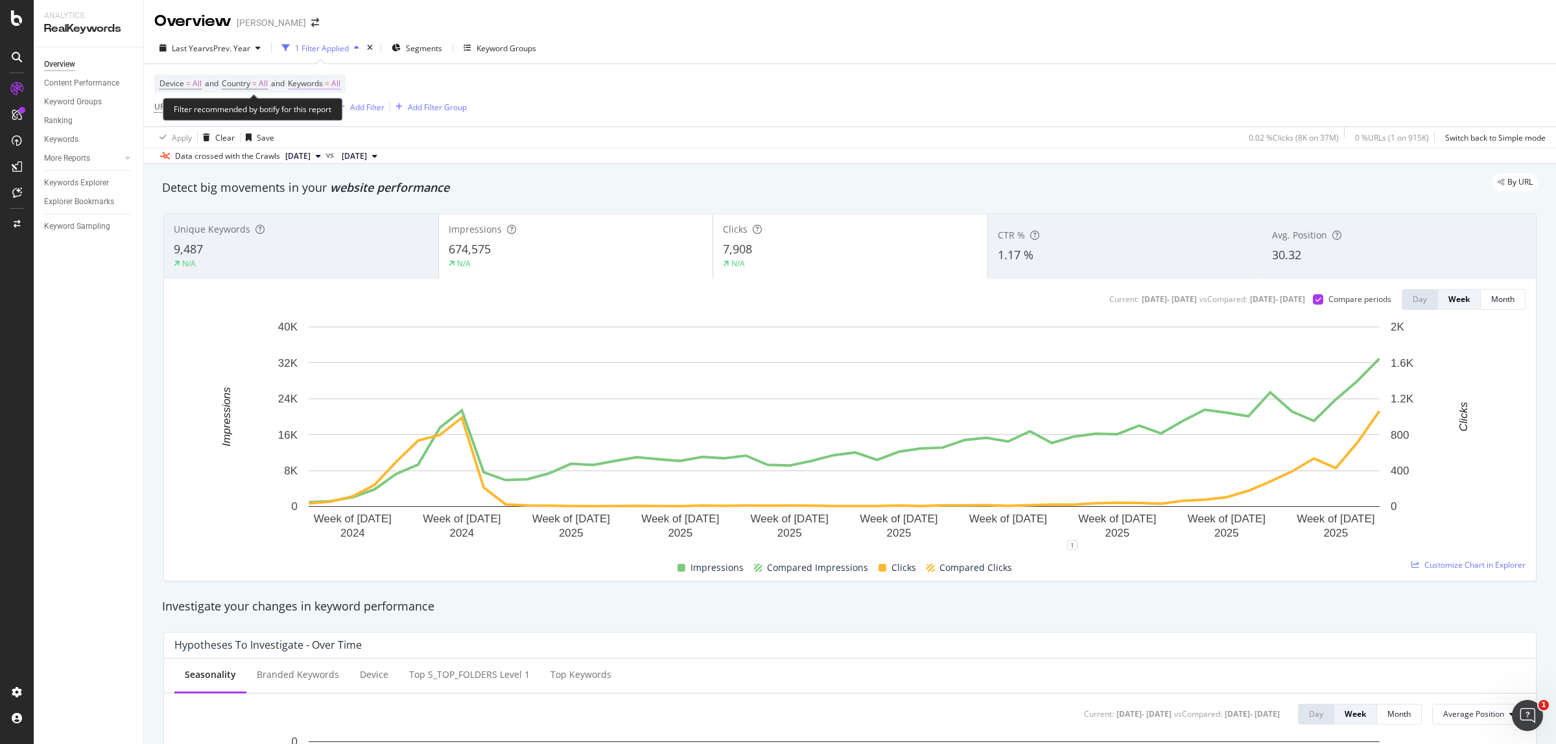
click at [339, 84] on span "All" at bounding box center [335, 84] width 9 height 18
click at [327, 107] on div "All" at bounding box center [322, 113] width 30 height 19
click at [345, 158] on span "Branded" at bounding box center [384, 159] width 132 height 12
click at [435, 143] on div "Apply" at bounding box center [439, 141] width 20 height 11
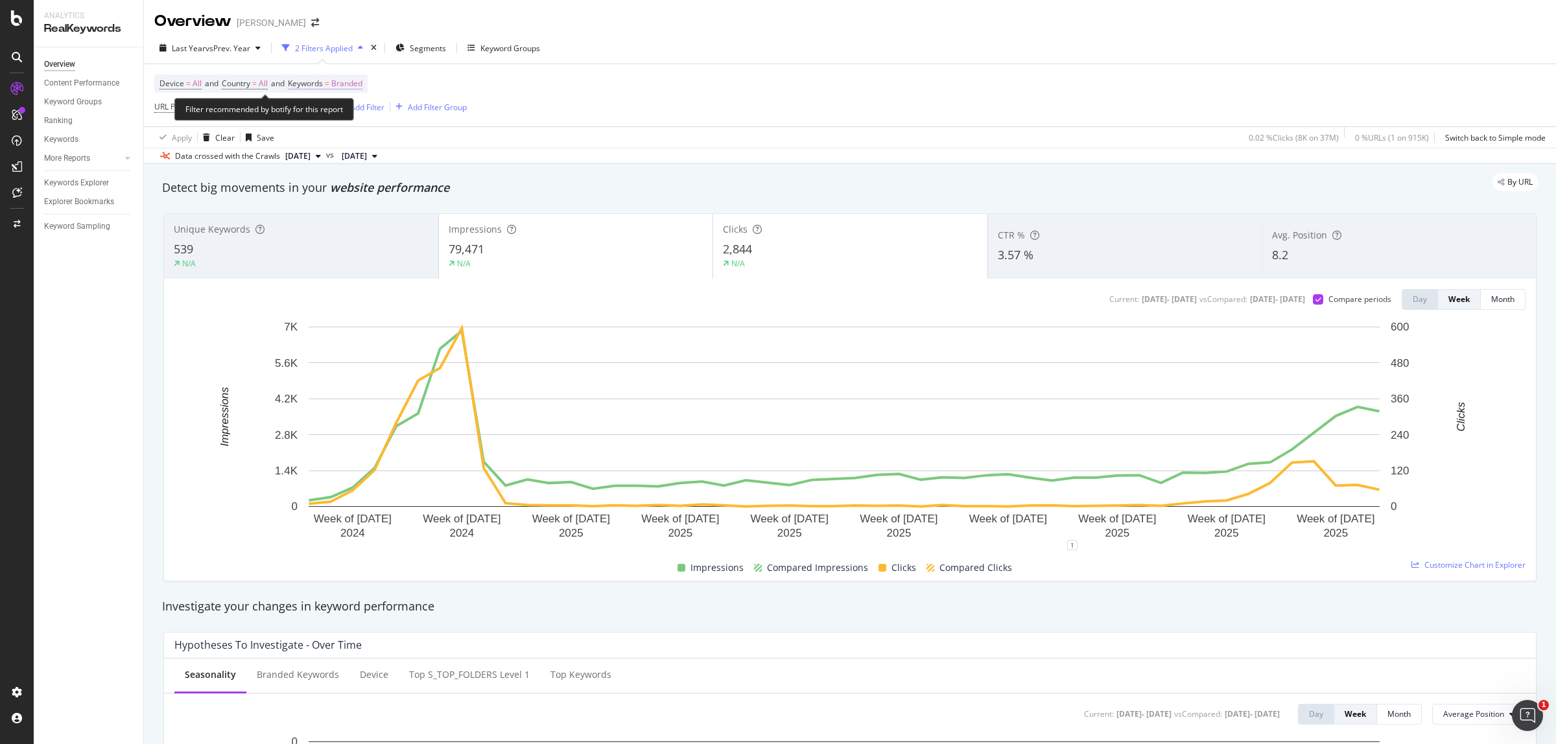
click at [329, 83] on span "=" at bounding box center [327, 83] width 5 height 11
click at [343, 117] on div "button" at bounding box center [351, 114] width 16 height 8
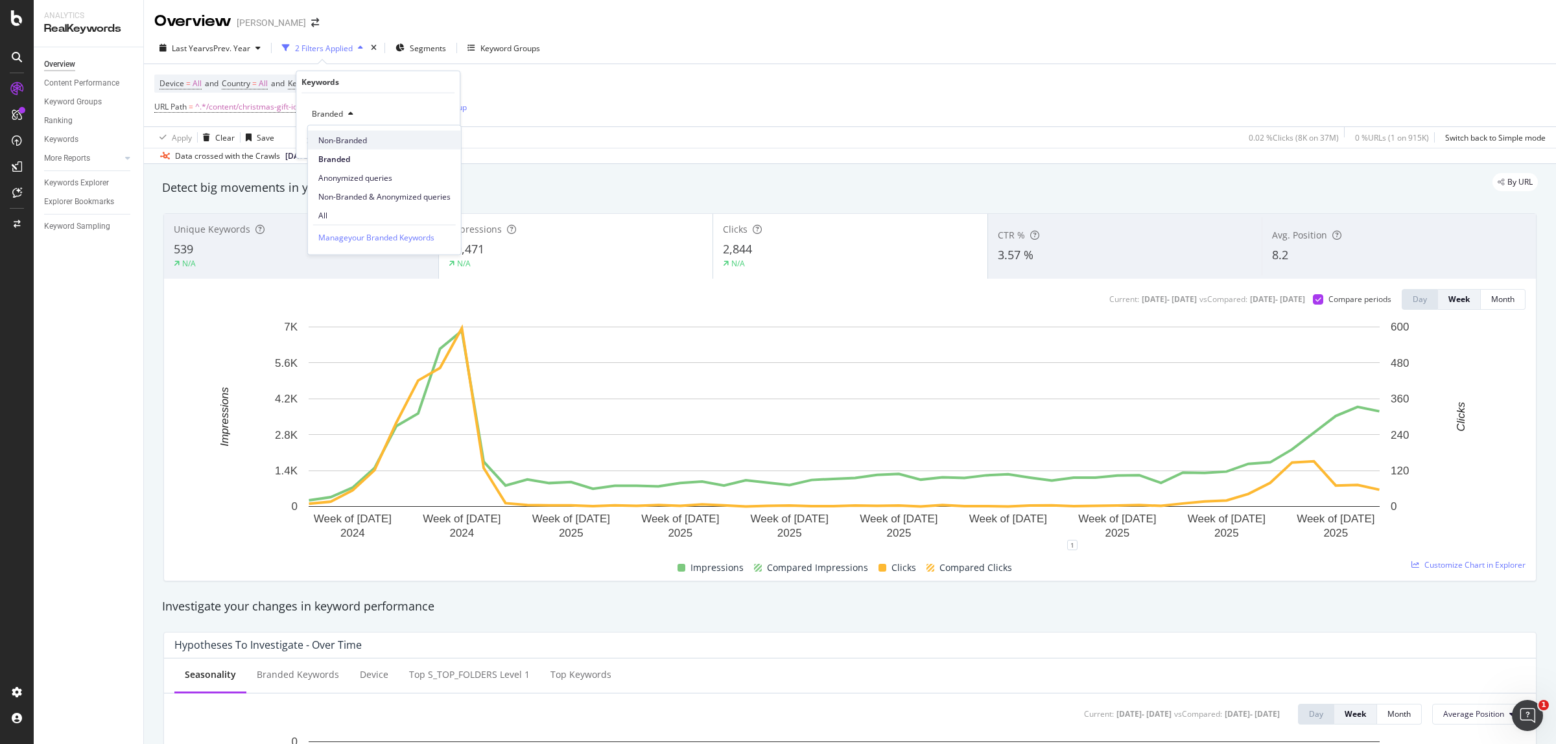
click at [353, 139] on span "Non-Branded" at bounding box center [384, 140] width 132 height 12
click at [443, 140] on div "Apply" at bounding box center [439, 141] width 20 height 11
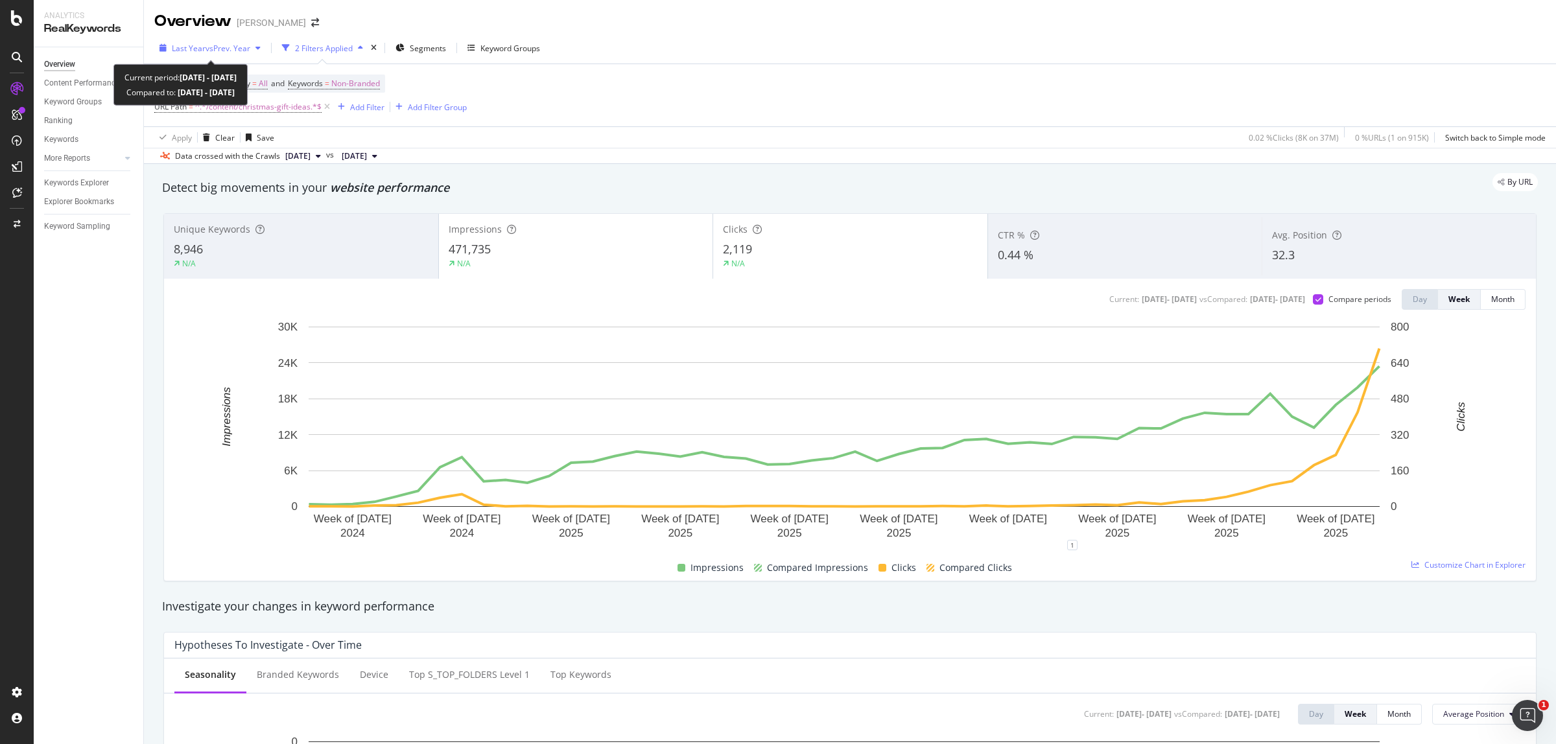
click at [214, 53] on span "vs Prev. Year" at bounding box center [228, 48] width 45 height 11
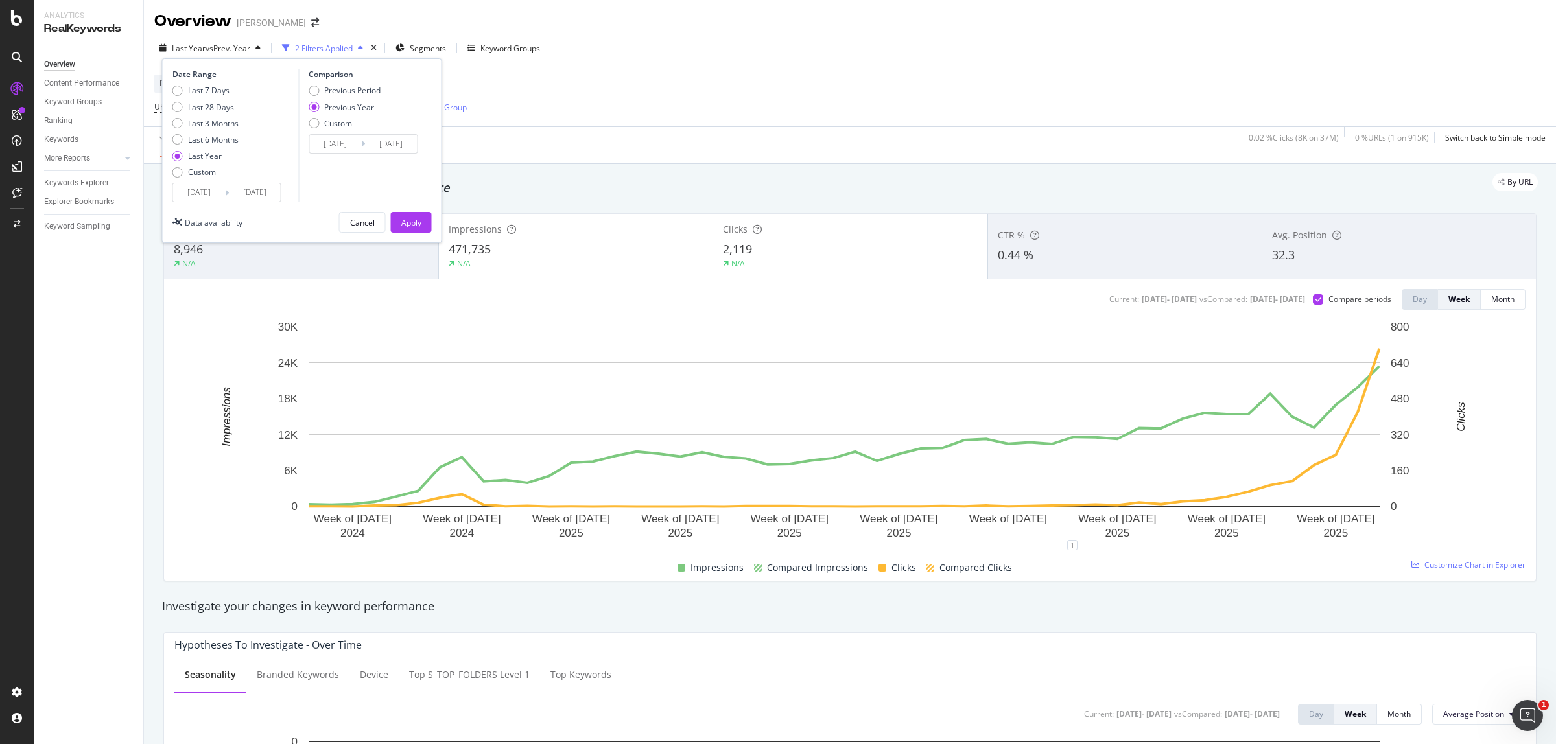
click at [200, 195] on input "[DATE]" at bounding box center [199, 193] width 52 height 18
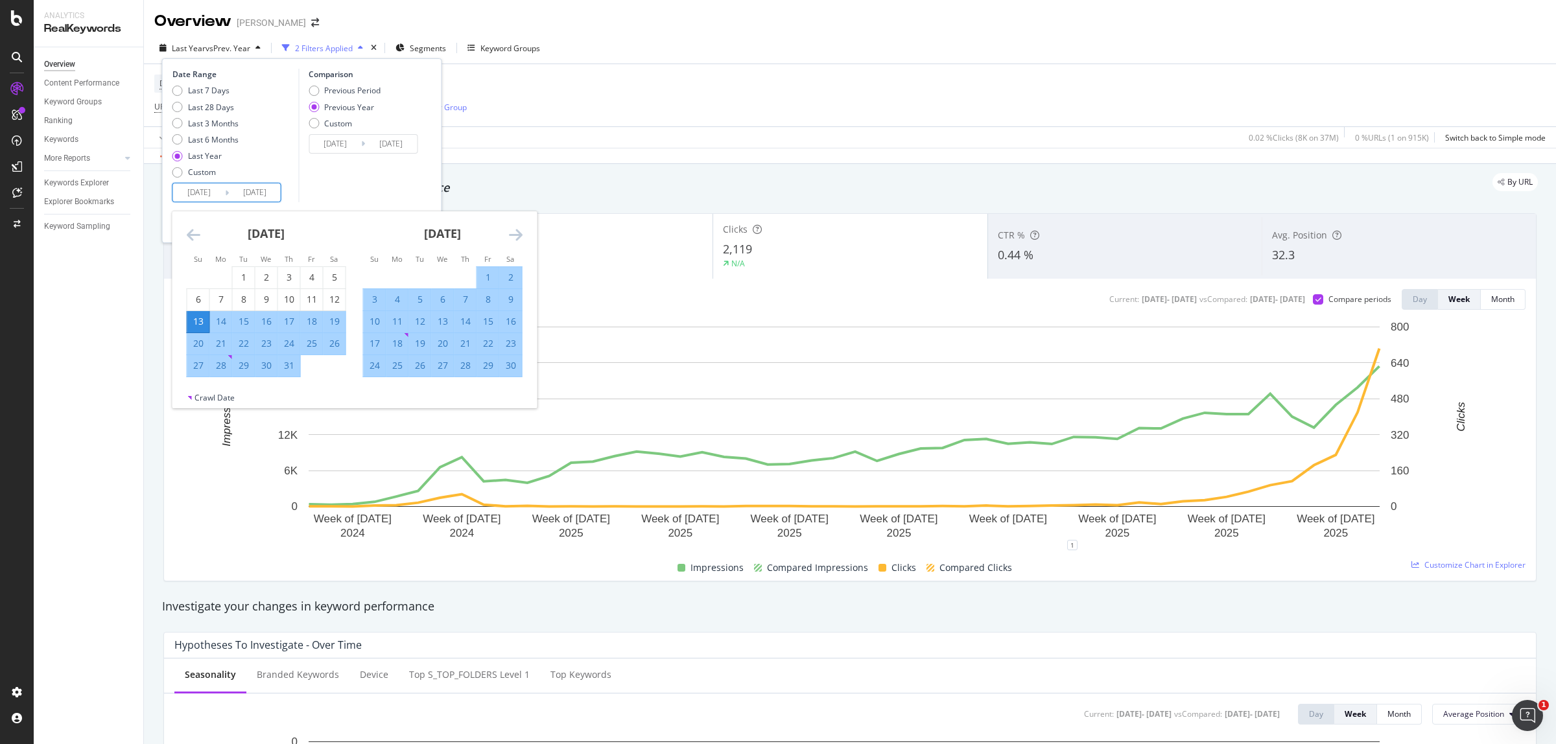
click at [189, 227] on icon "Move backward to switch to the previous month." at bounding box center [194, 235] width 14 height 16
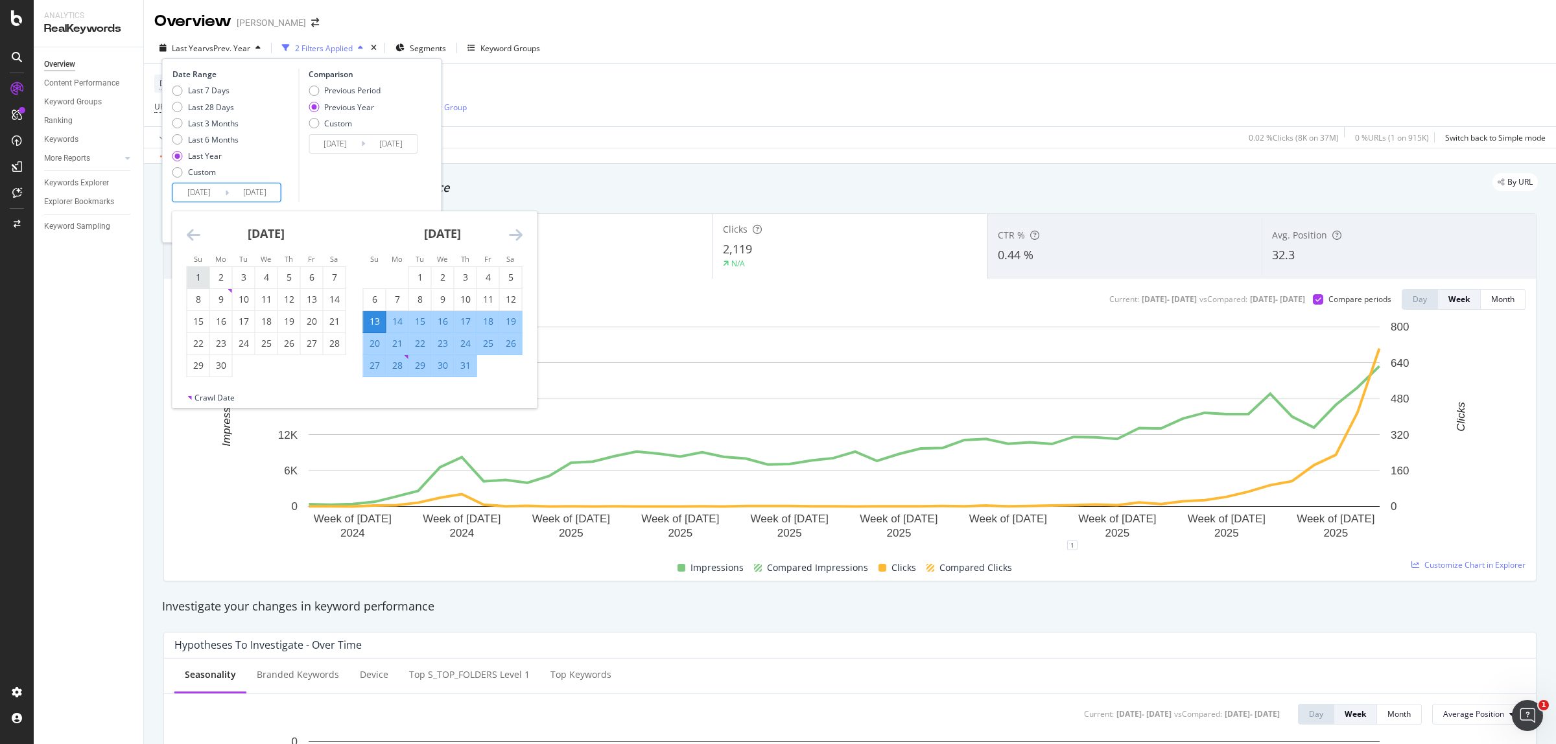
click at [201, 274] on div "1" at bounding box center [198, 277] width 22 height 13
type input "[DATE]"
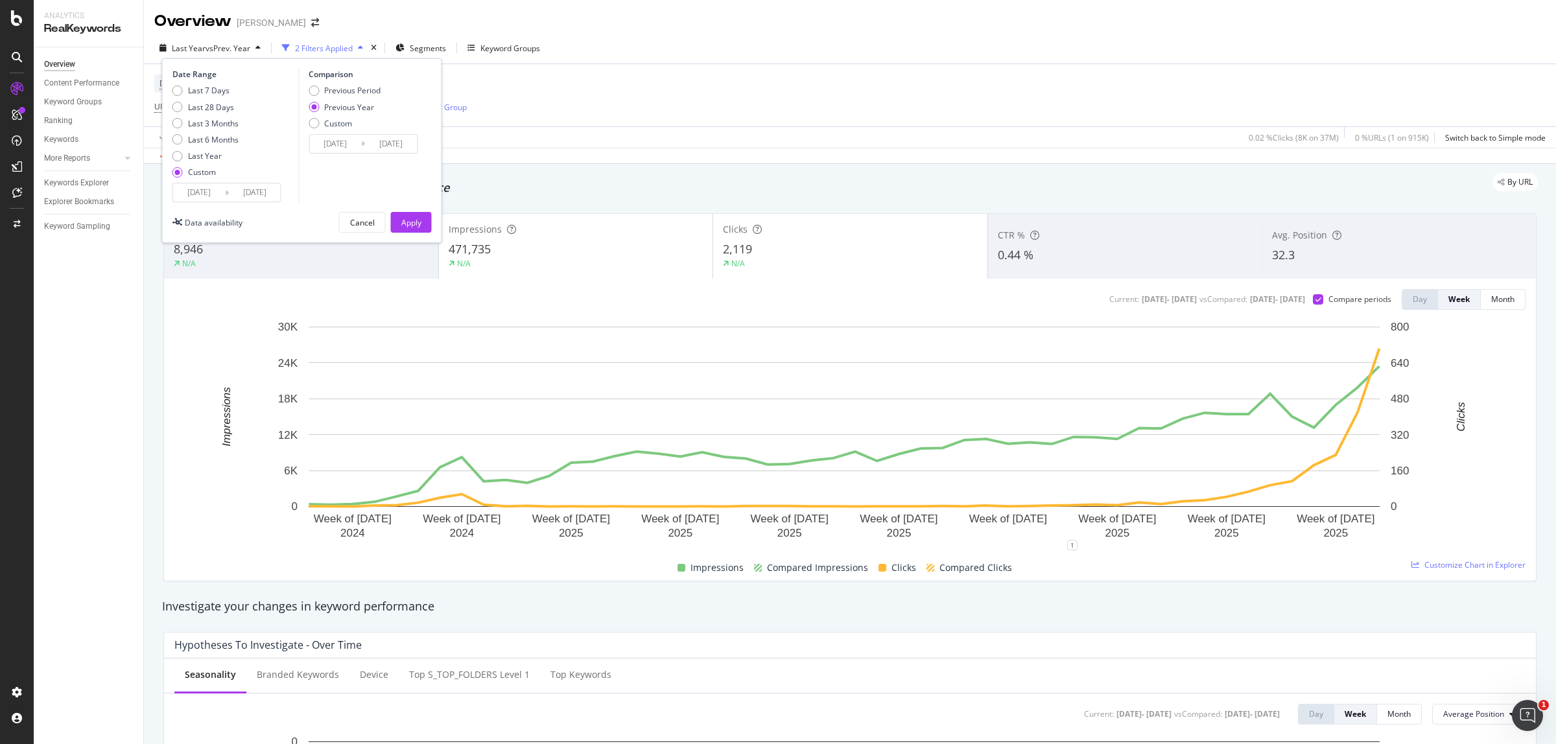
click at [396, 180] on div "Comparison Previous Period Previous Year Custom [DATE] Navigate forward to inte…" at bounding box center [359, 136] width 123 height 134
click at [407, 225] on div "Apply" at bounding box center [411, 222] width 20 height 11
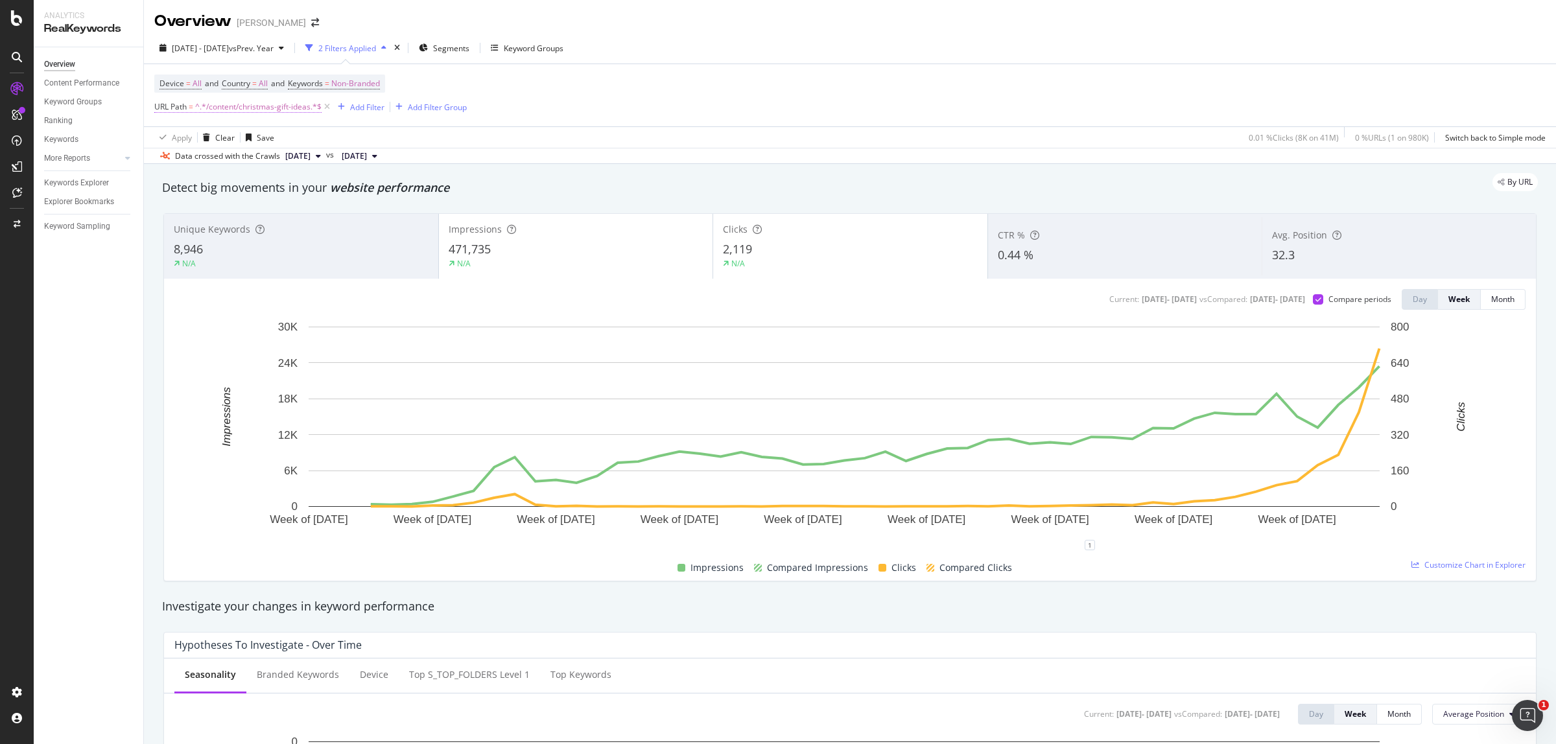
click at [251, 110] on span "^.*/content/christmas-gift-ideas.*$" at bounding box center [258, 107] width 126 height 18
